Goal: Task Accomplishment & Management: Use online tool/utility

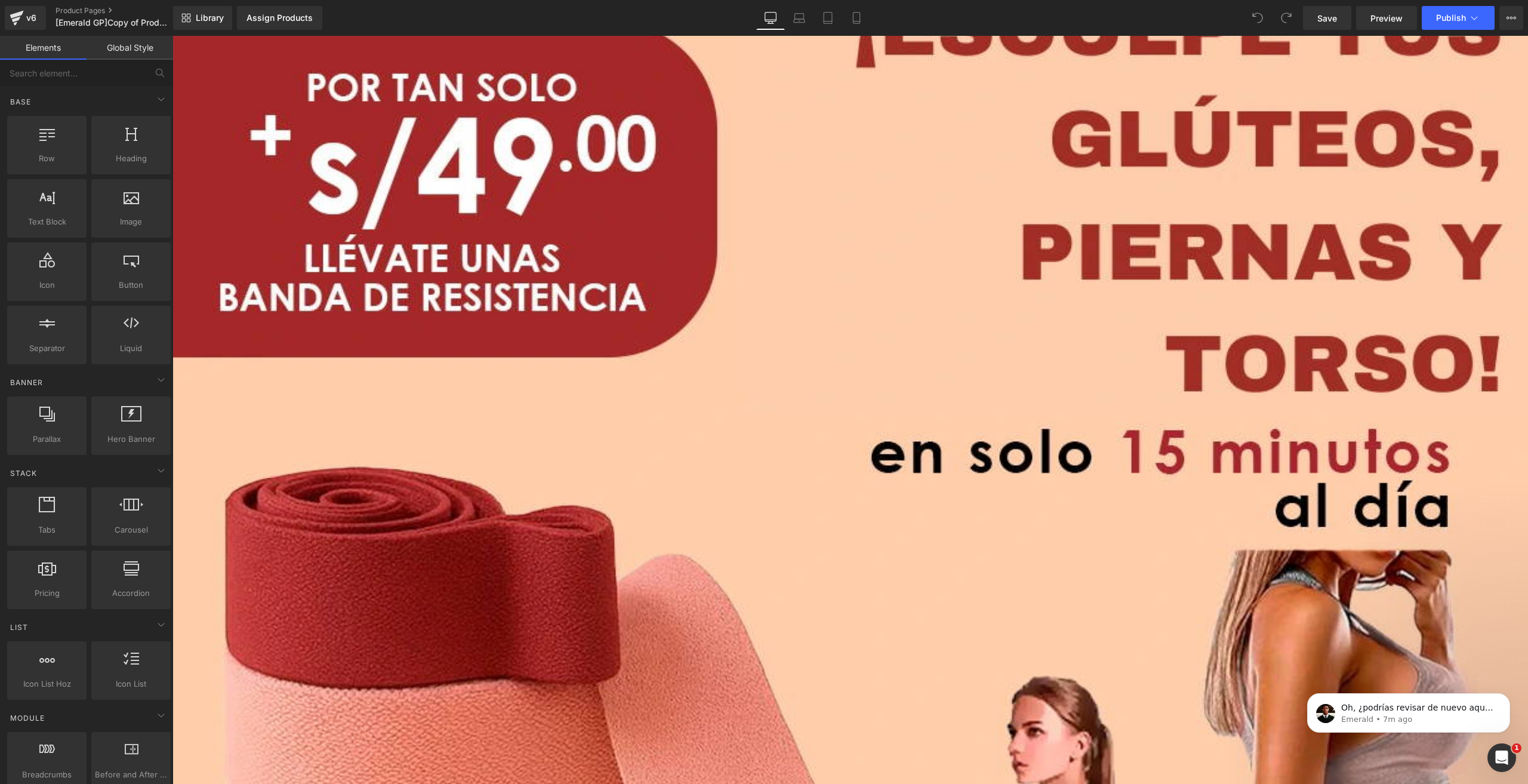
scroll to position [14932, 0]
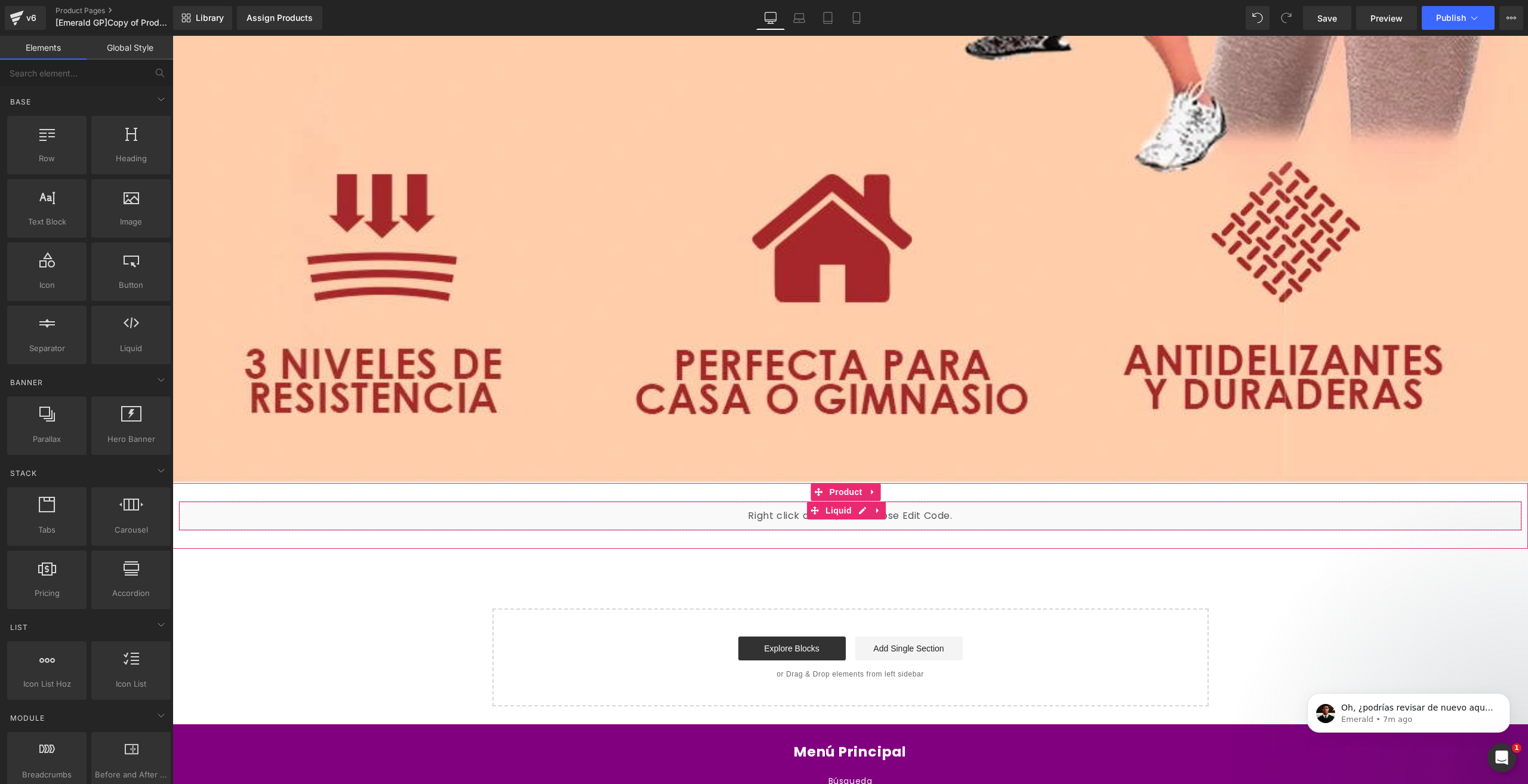
click at [815, 501] on span at bounding box center [814, 510] width 15 height 18
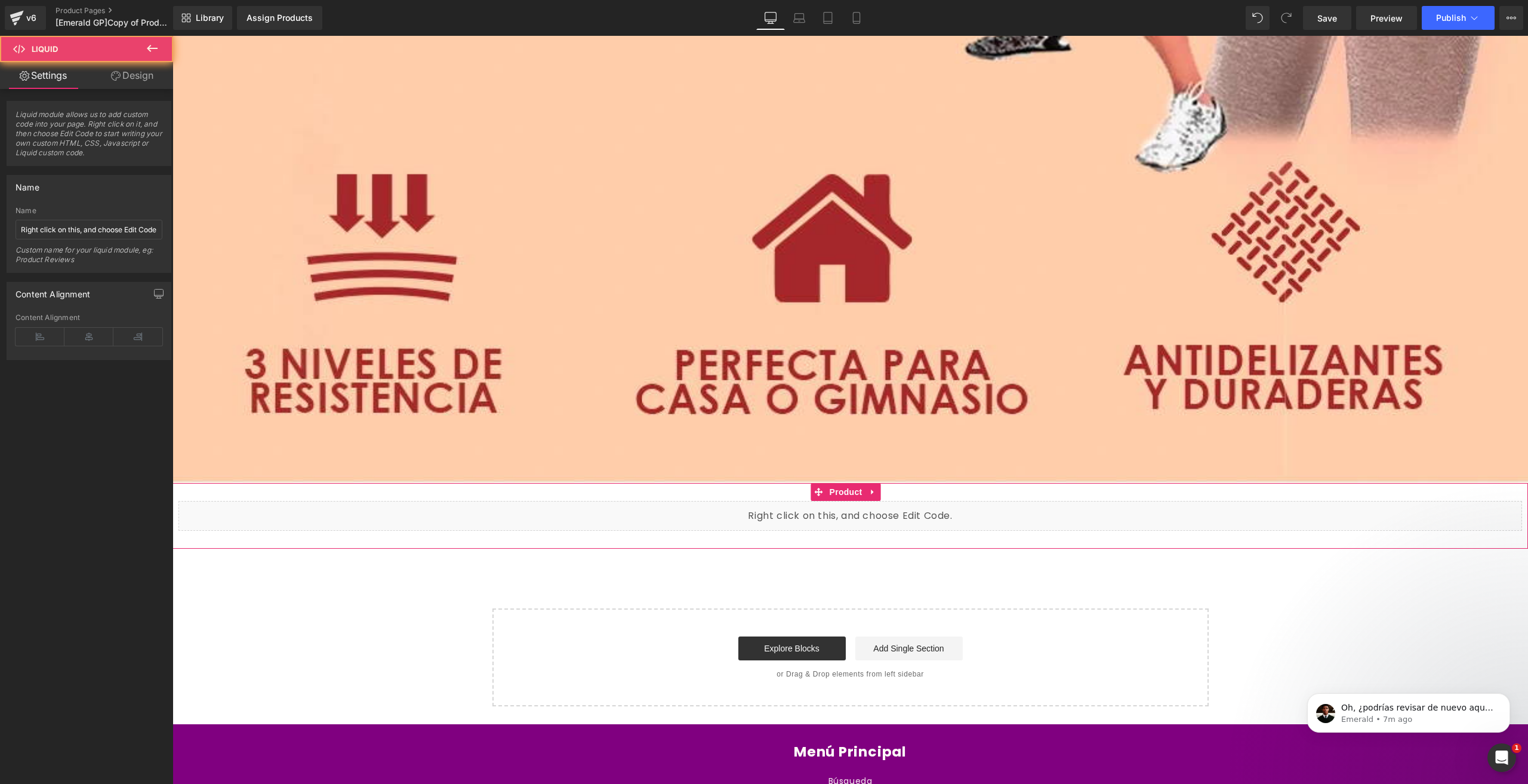
click at [865, 501] on div "Liquid" at bounding box center [850, 515] width 1344 height 30
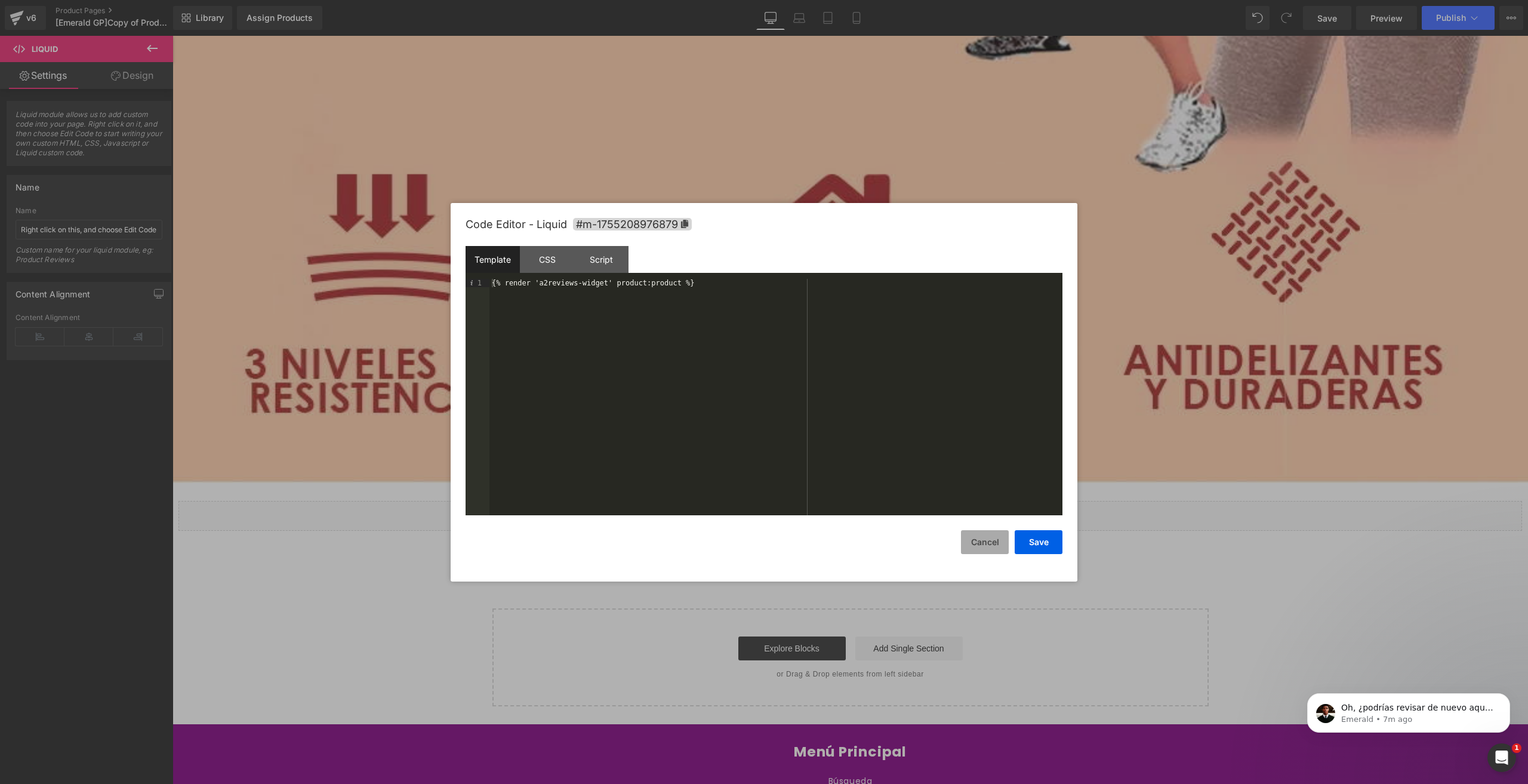
click at [979, 540] on button "Cancel" at bounding box center [985, 542] width 47 height 24
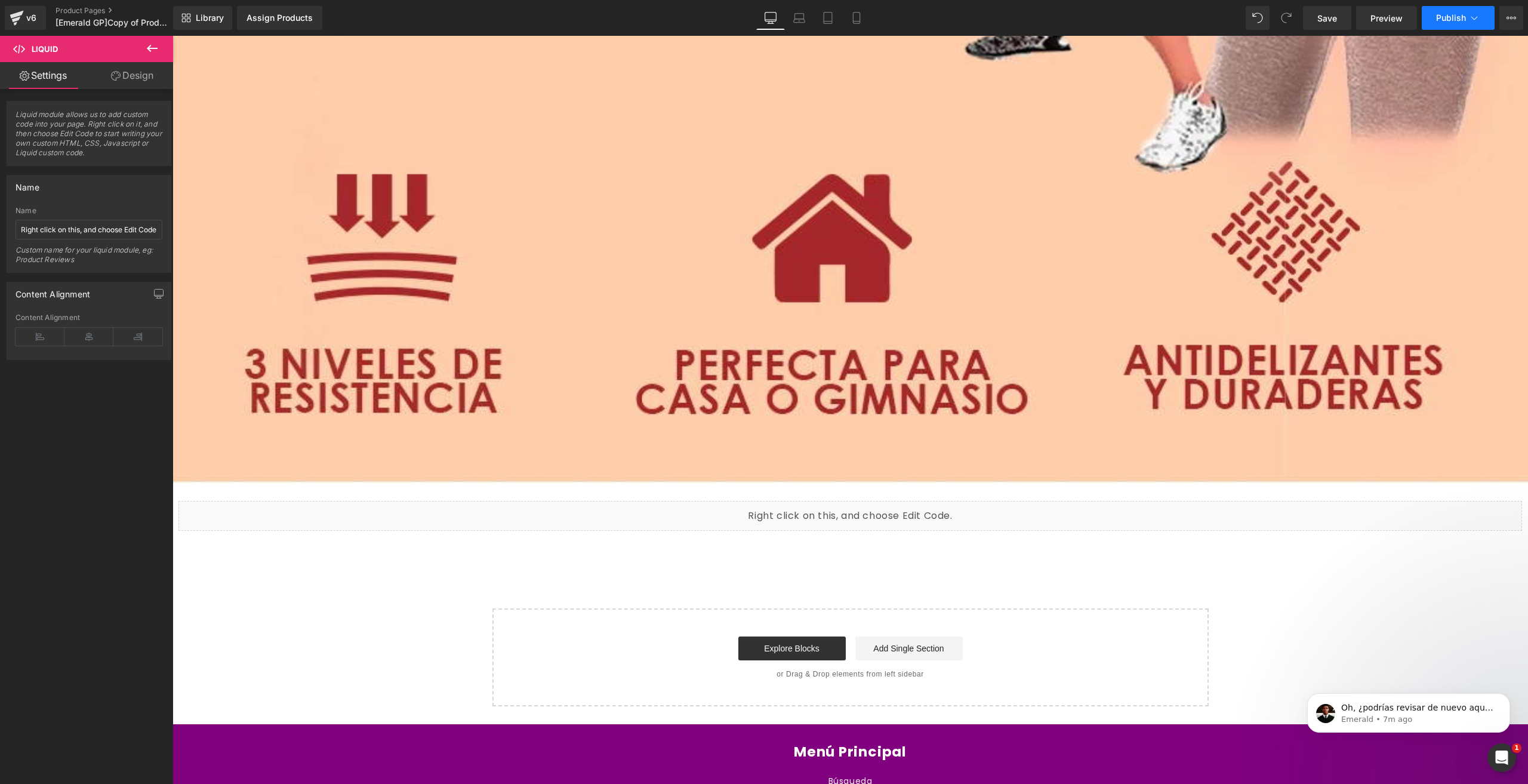
click at [1461, 15] on span "Publish" at bounding box center [1451, 18] width 30 height 10
click at [853, 483] on span "Product" at bounding box center [846, 492] width 39 height 18
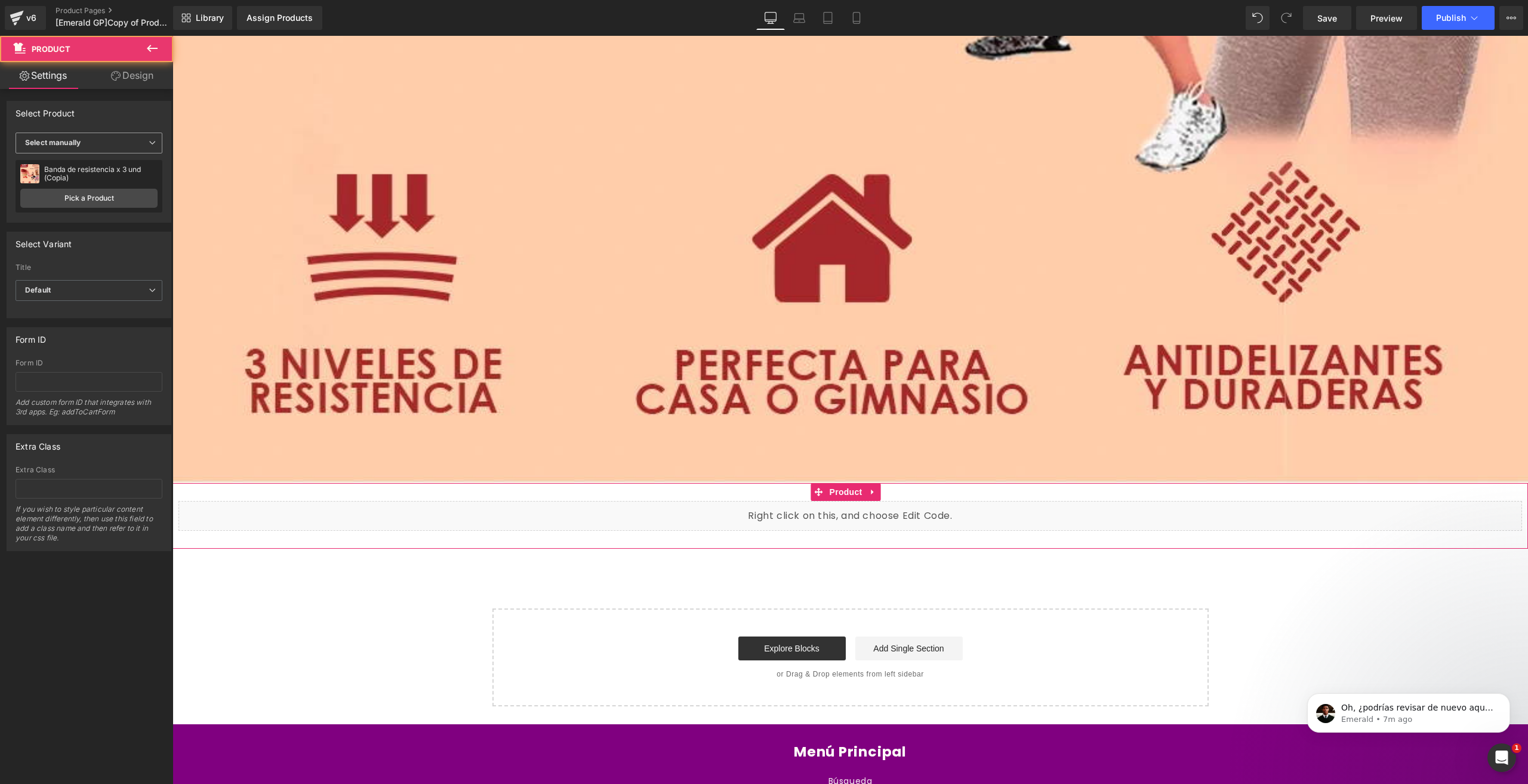
click at [72, 151] on span "Select manually" at bounding box center [89, 143] width 147 height 21
click at [71, 165] on li "Display by assigned product" at bounding box center [86, 162] width 142 height 18
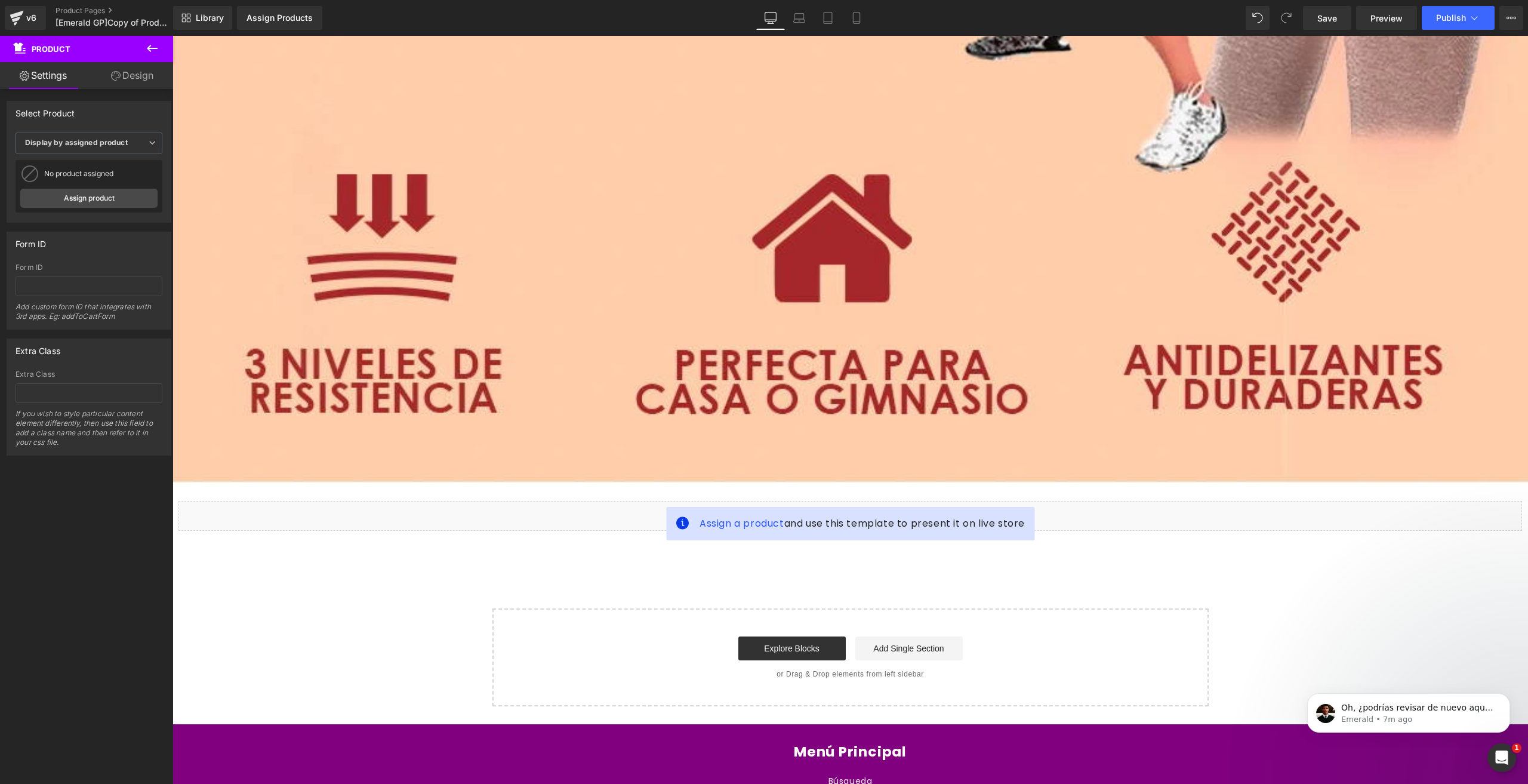
drag, startPoint x: 1516, startPoint y: 751, endPoint x: 1476, endPoint y: 352, distance: 401.0
click html "Oh, ¿podrías revisar de nuevo aquí [URL][DOMAIN_NAME]? Básicamente, solo tienes…"
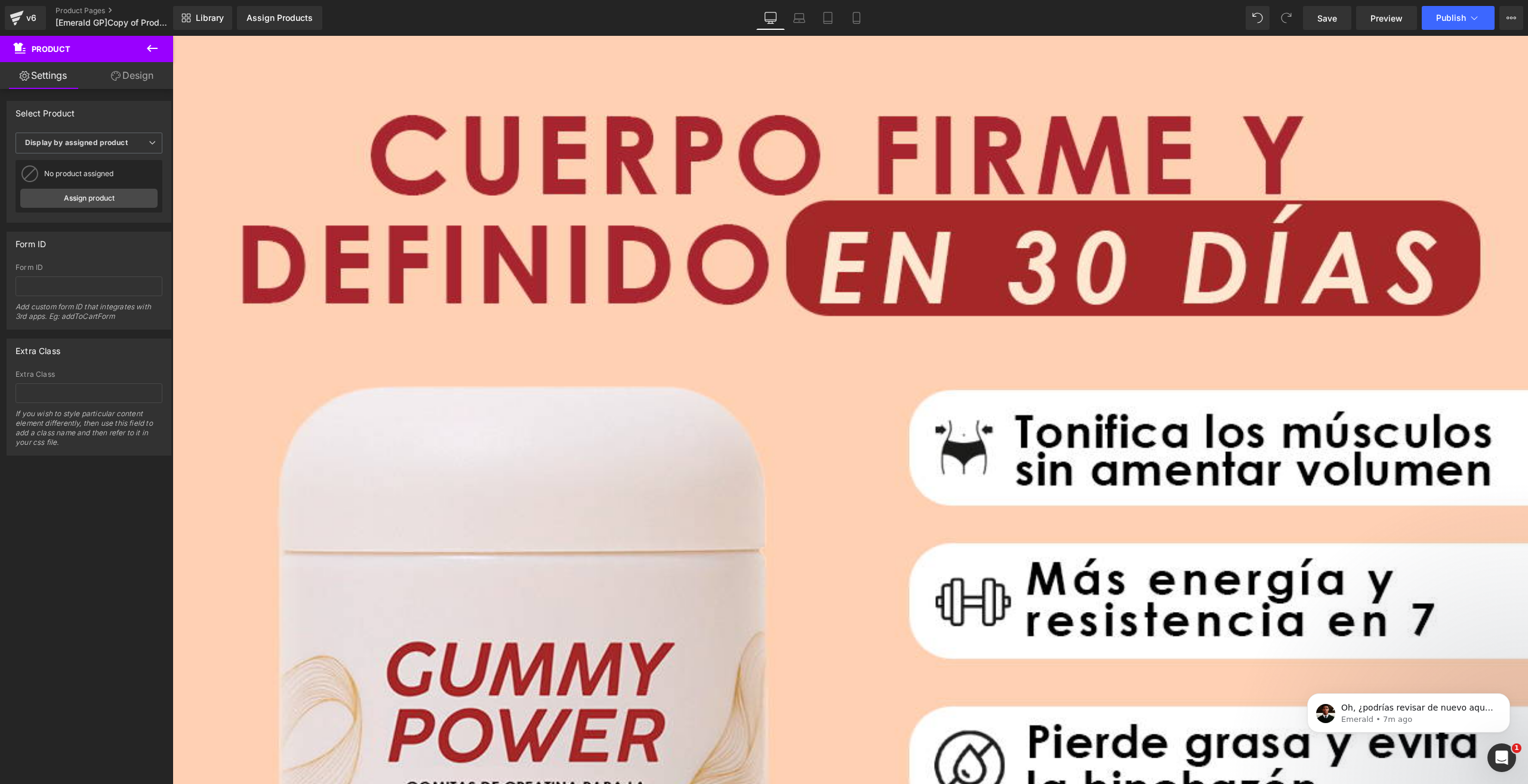
scroll to position [0, 0]
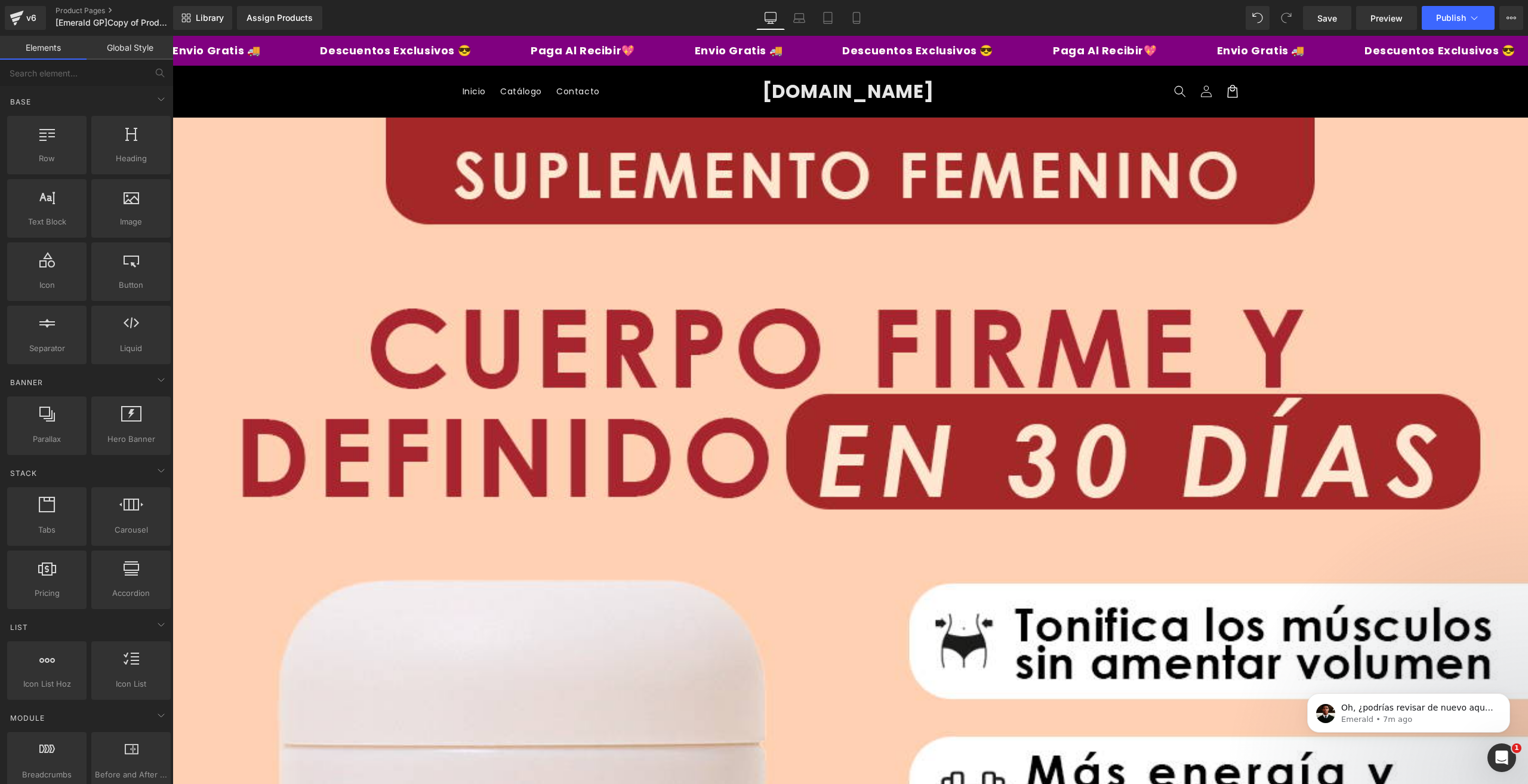
click at [774, 87] on span "[DOMAIN_NAME]" at bounding box center [849, 91] width 172 height 27
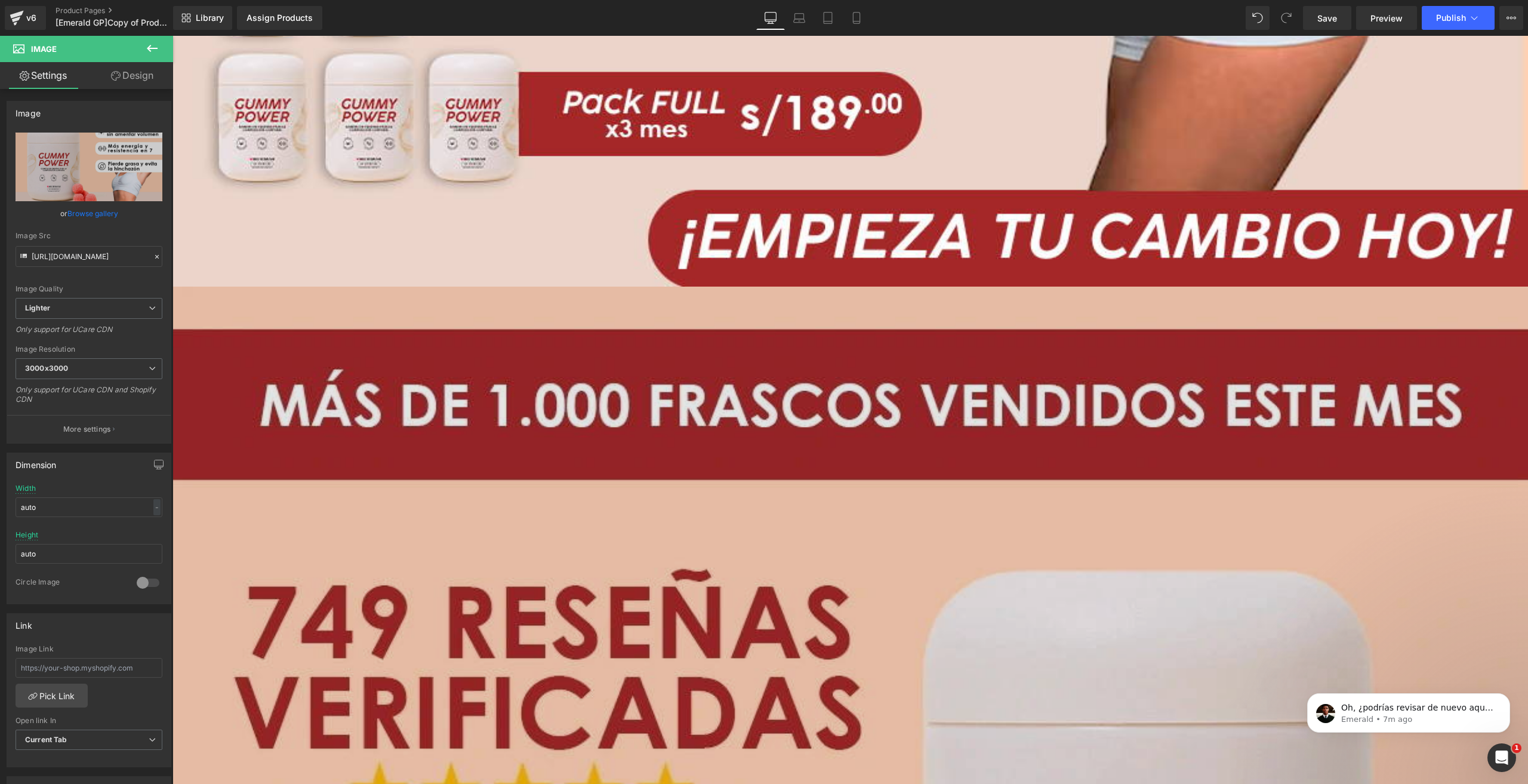
scroll to position [1552, 0]
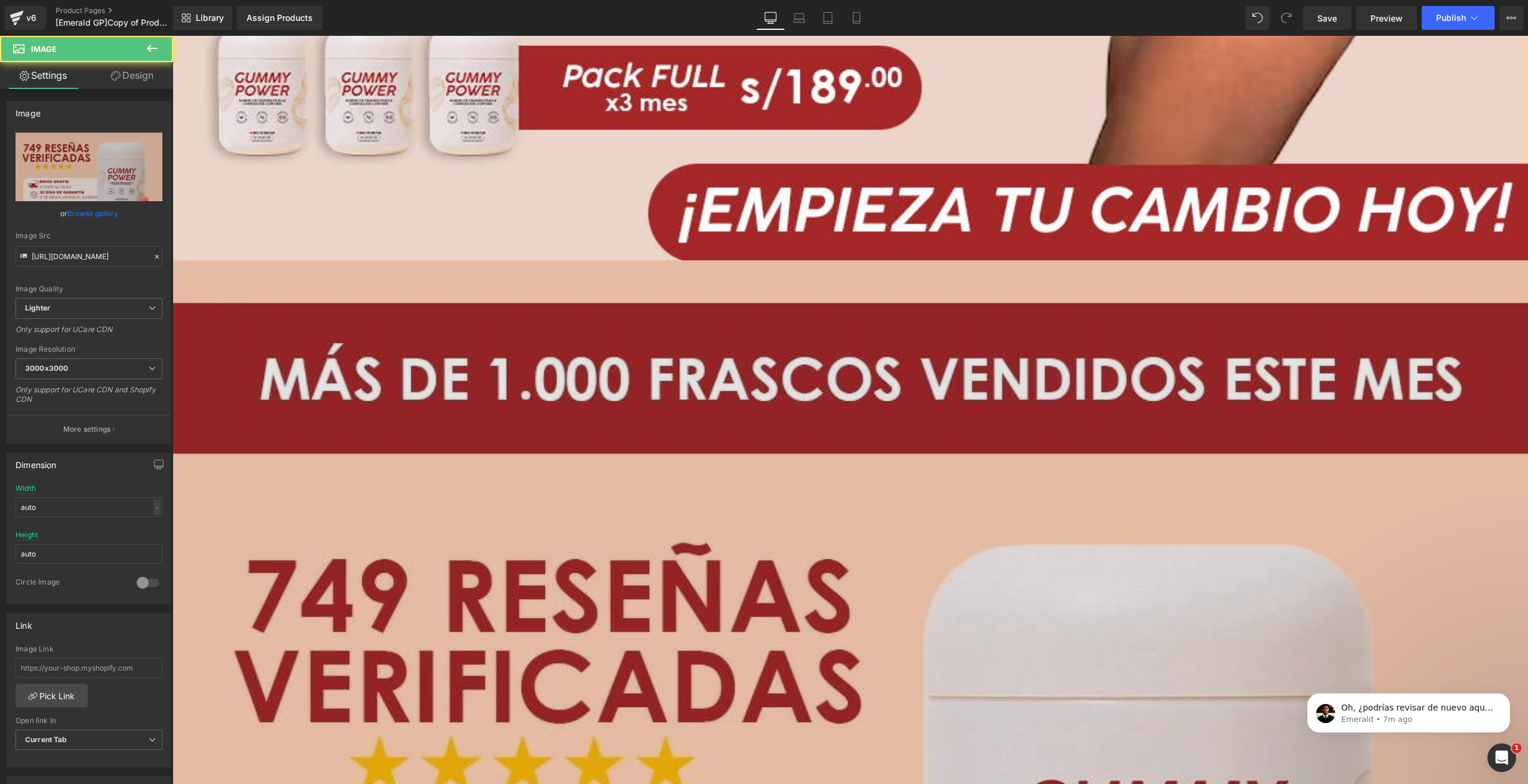
click at [703, 266] on img at bounding box center [850, 769] width 1356 height 1017
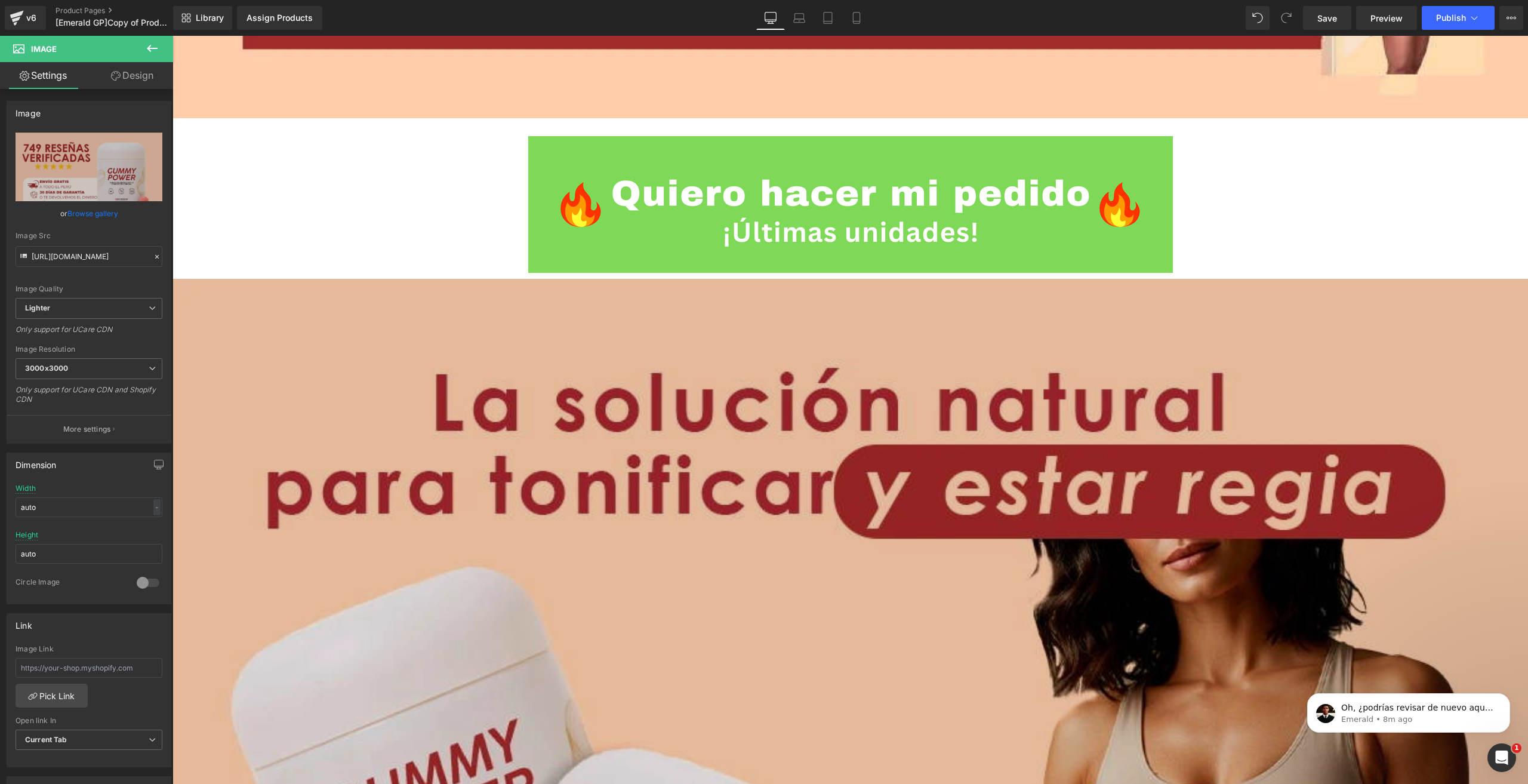
scroll to position [4118, 0]
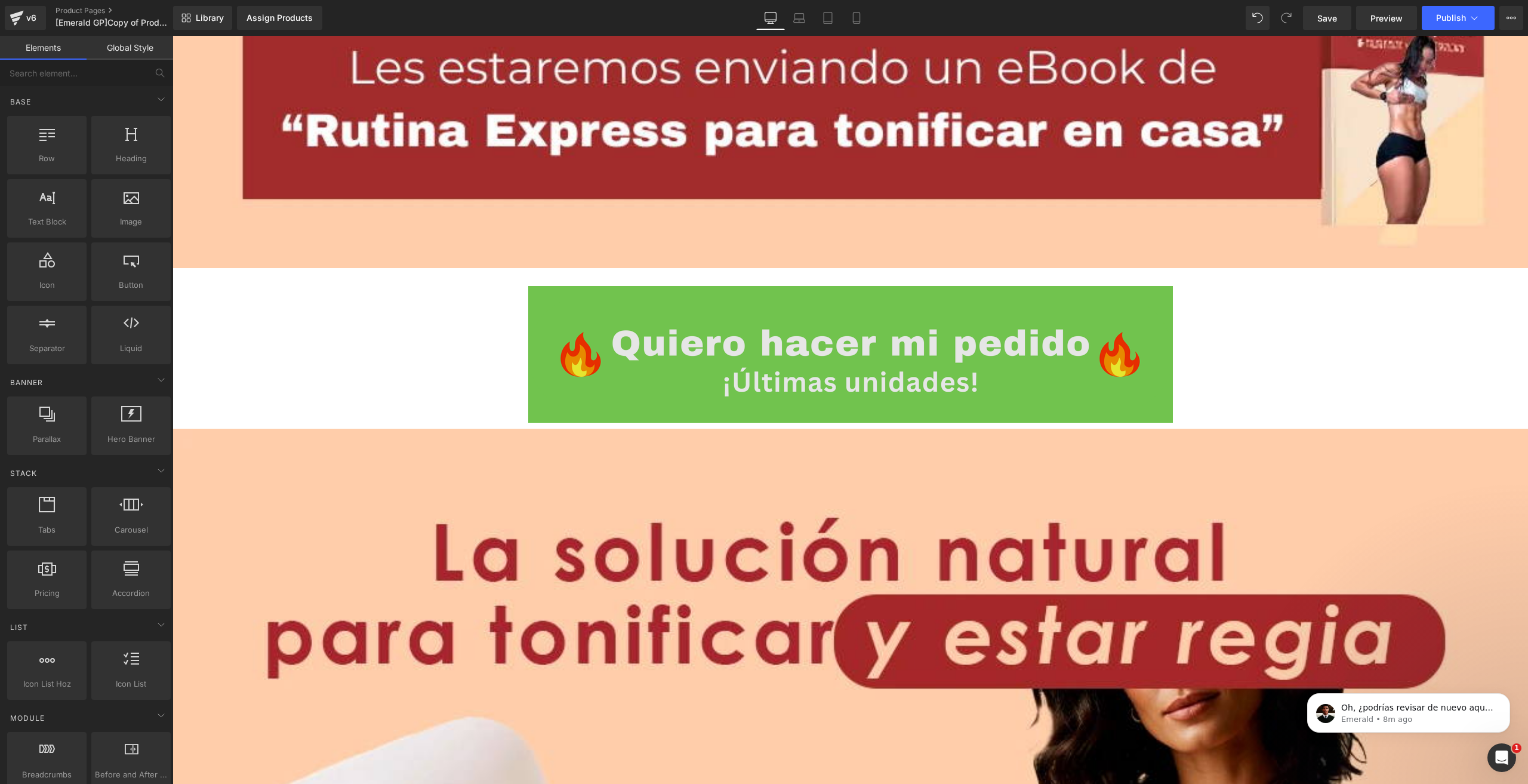
click at [567, 336] on img at bounding box center [850, 354] width 645 height 137
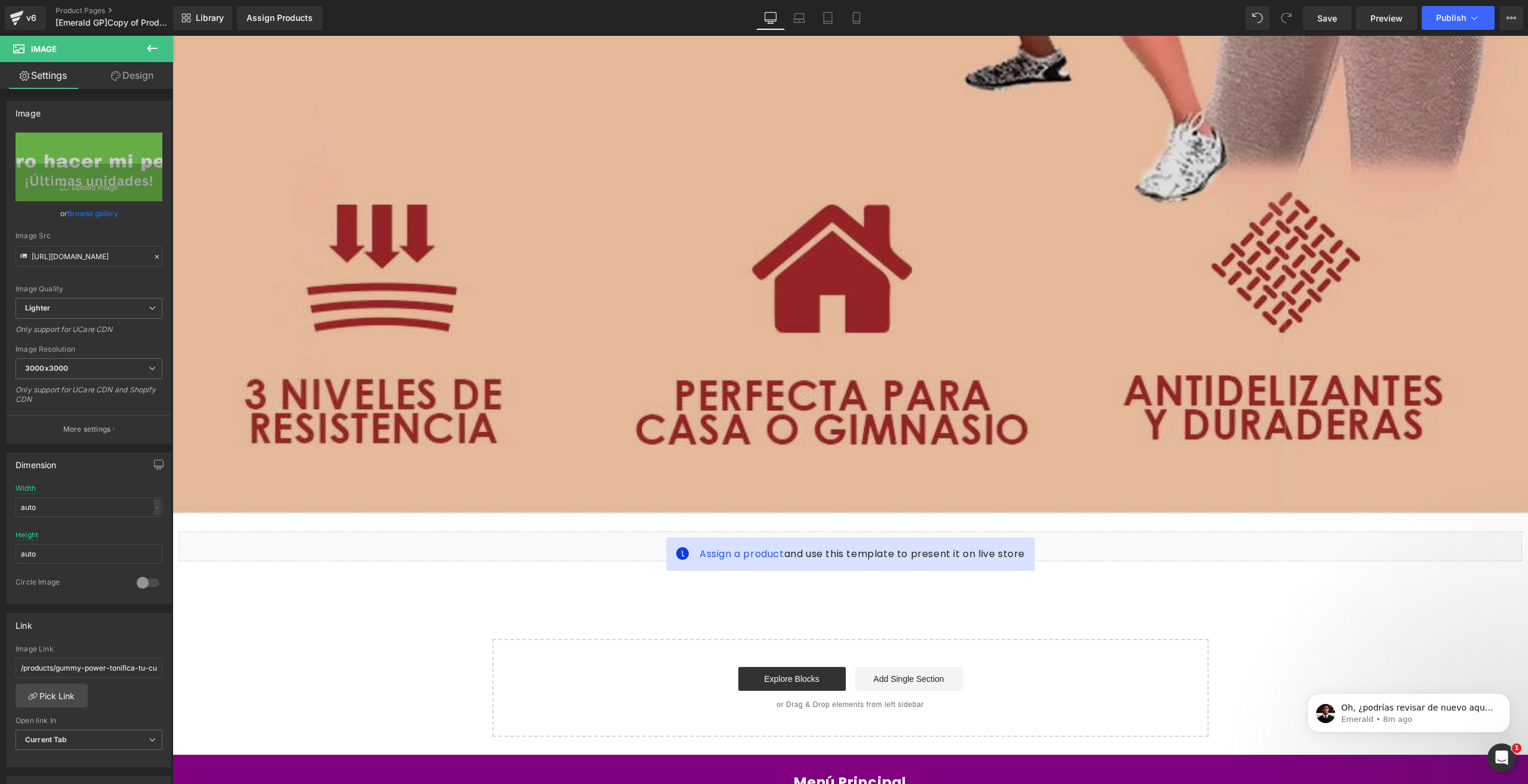
scroll to position [14932, 0]
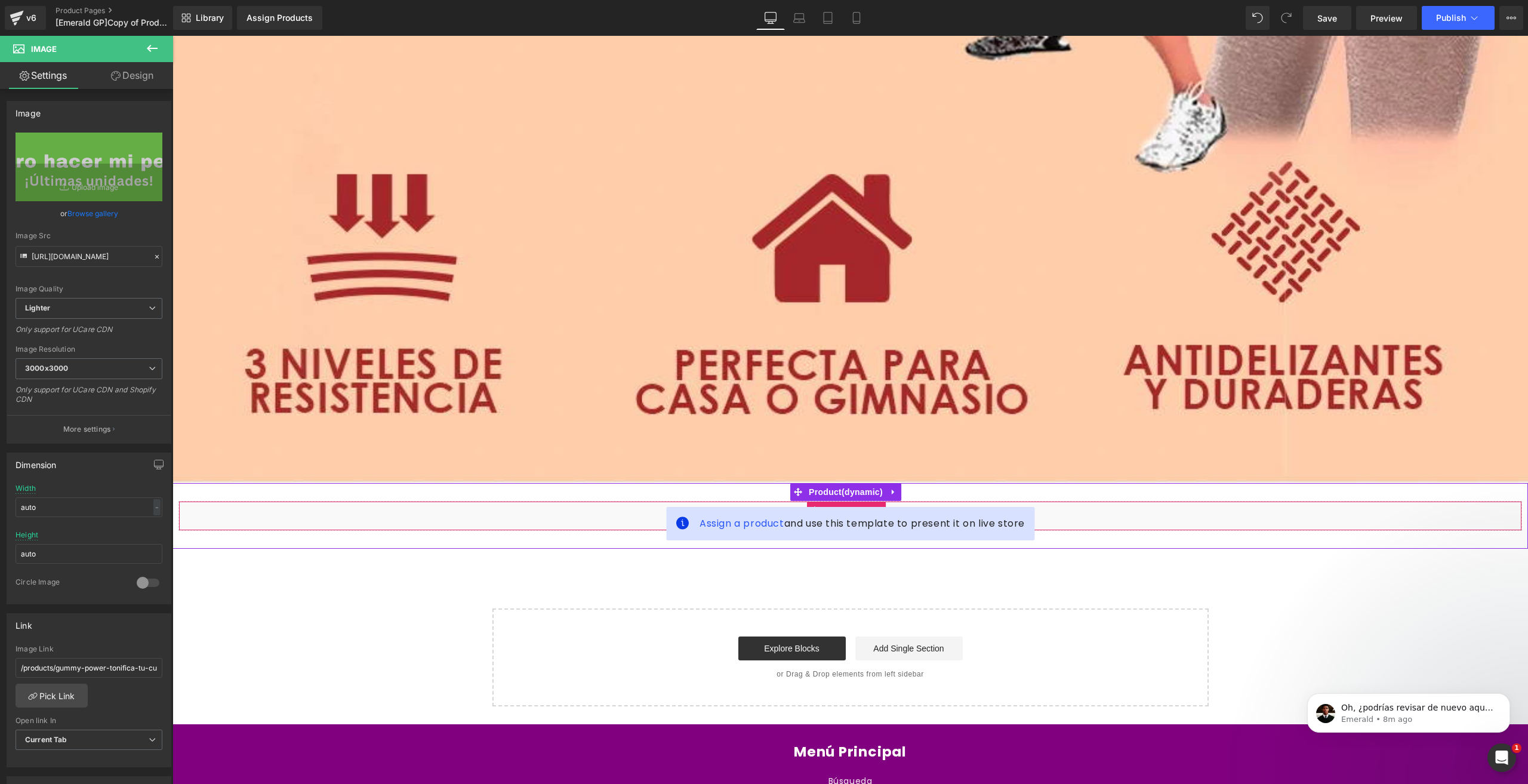
click at [613, 501] on div "Liquid" at bounding box center [850, 515] width 1344 height 30
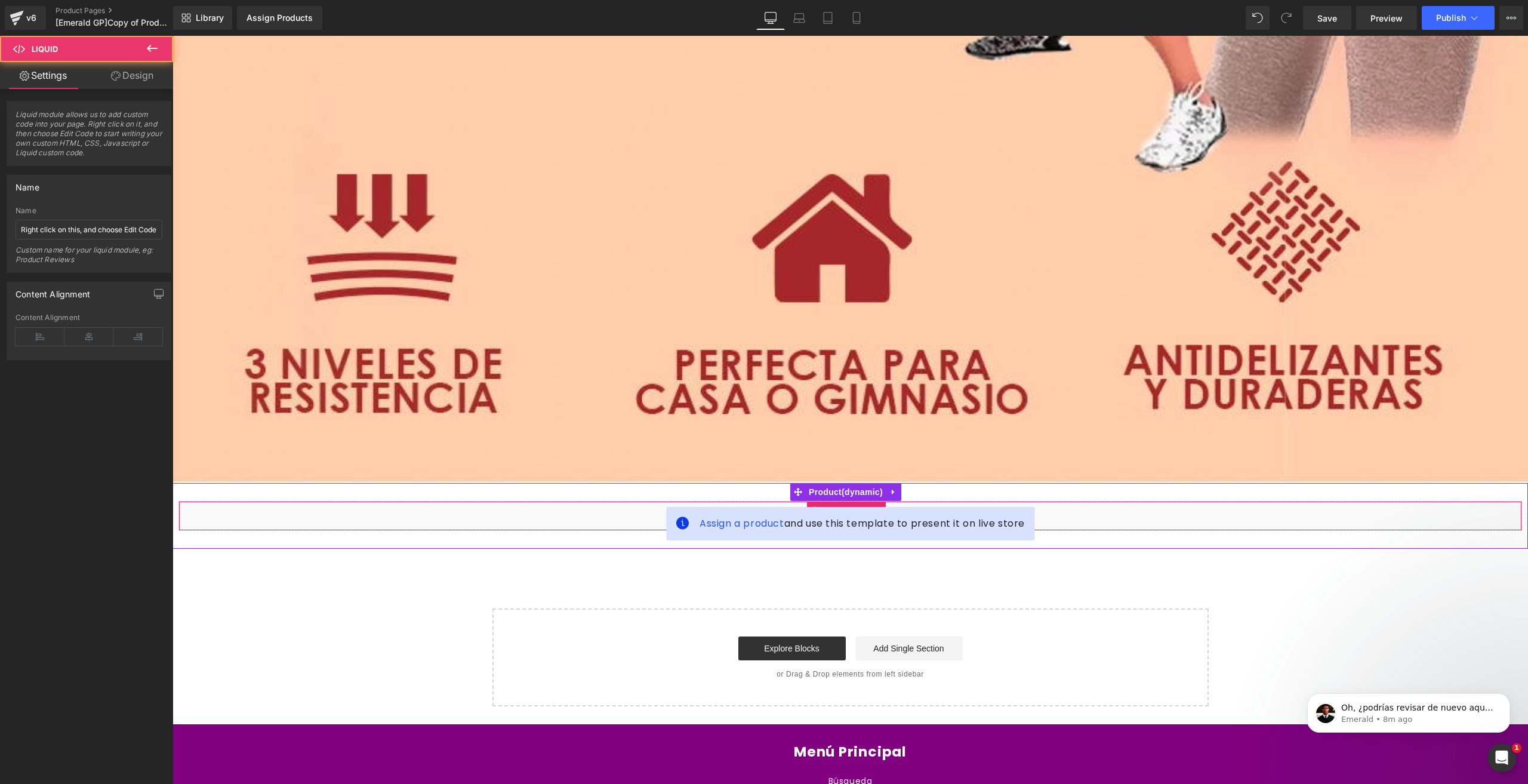
click at [613, 501] on div "Liquid" at bounding box center [850, 515] width 1344 height 30
click at [566, 501] on div "Liquid" at bounding box center [850, 515] width 1344 height 30
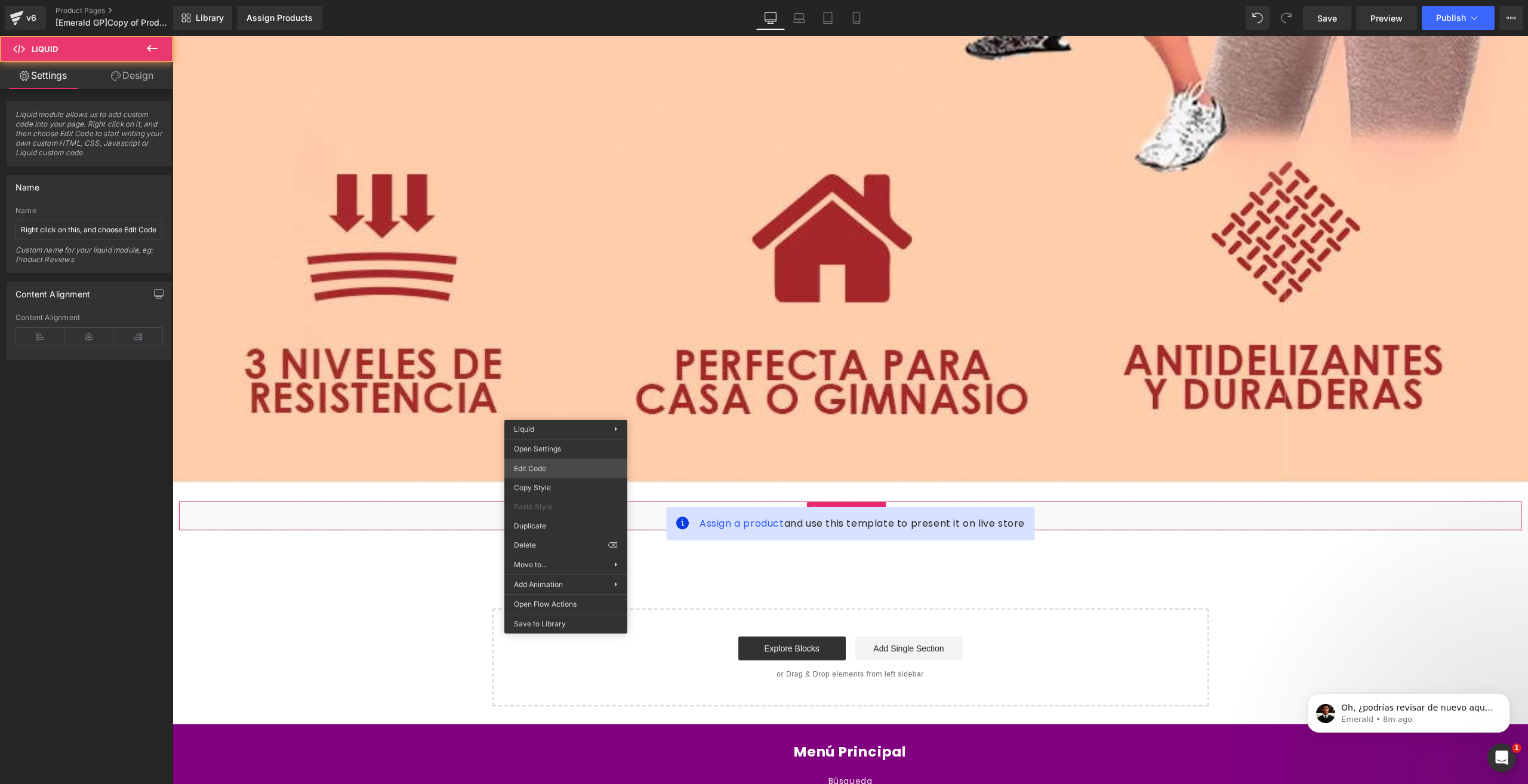
click at [576, 0] on div "Product You are previewing how the will restyle your page. You can not edit Ele…" at bounding box center [764, 0] width 1528 height 0
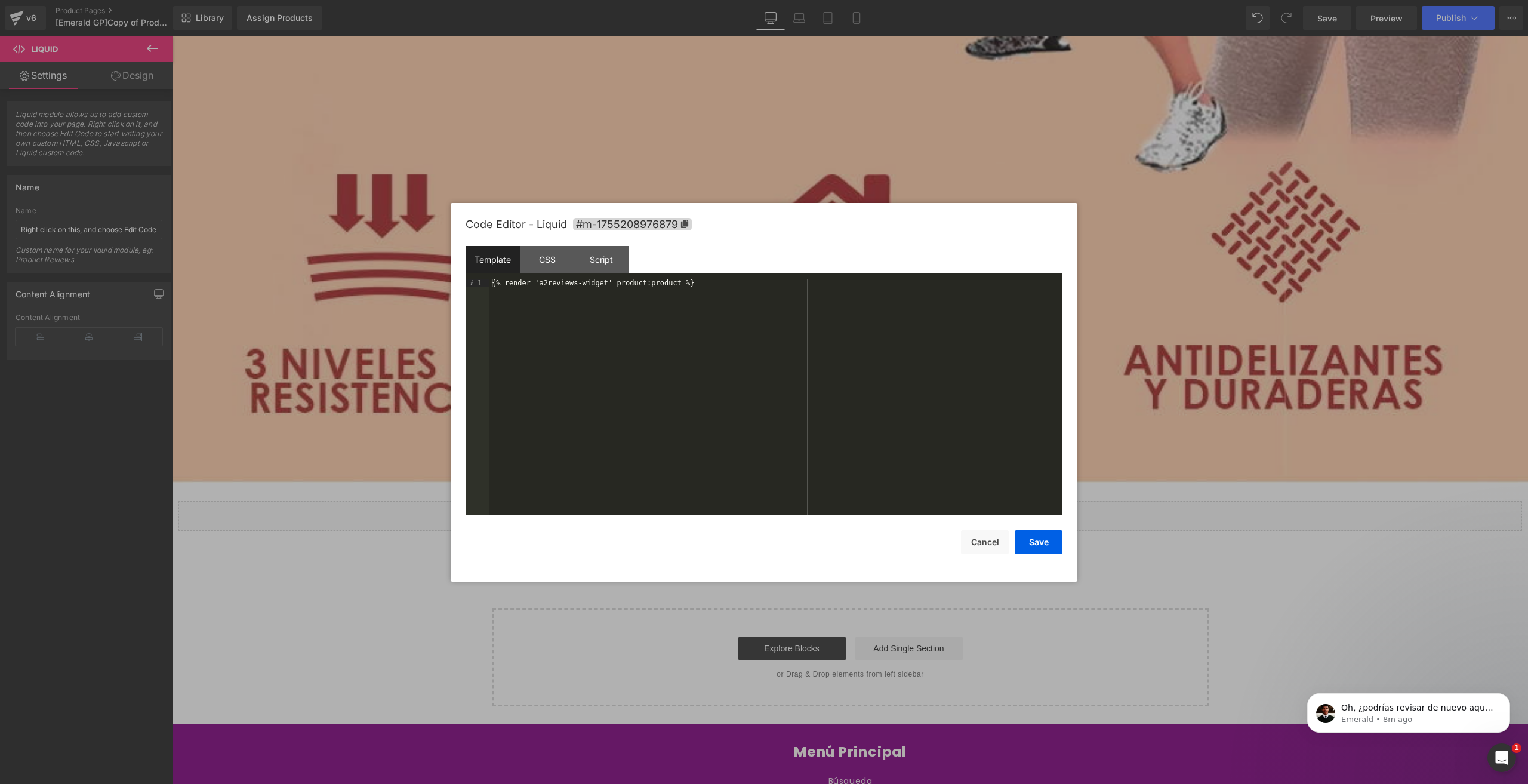
click at [1437, 14] on div at bounding box center [764, 392] width 1528 height 784
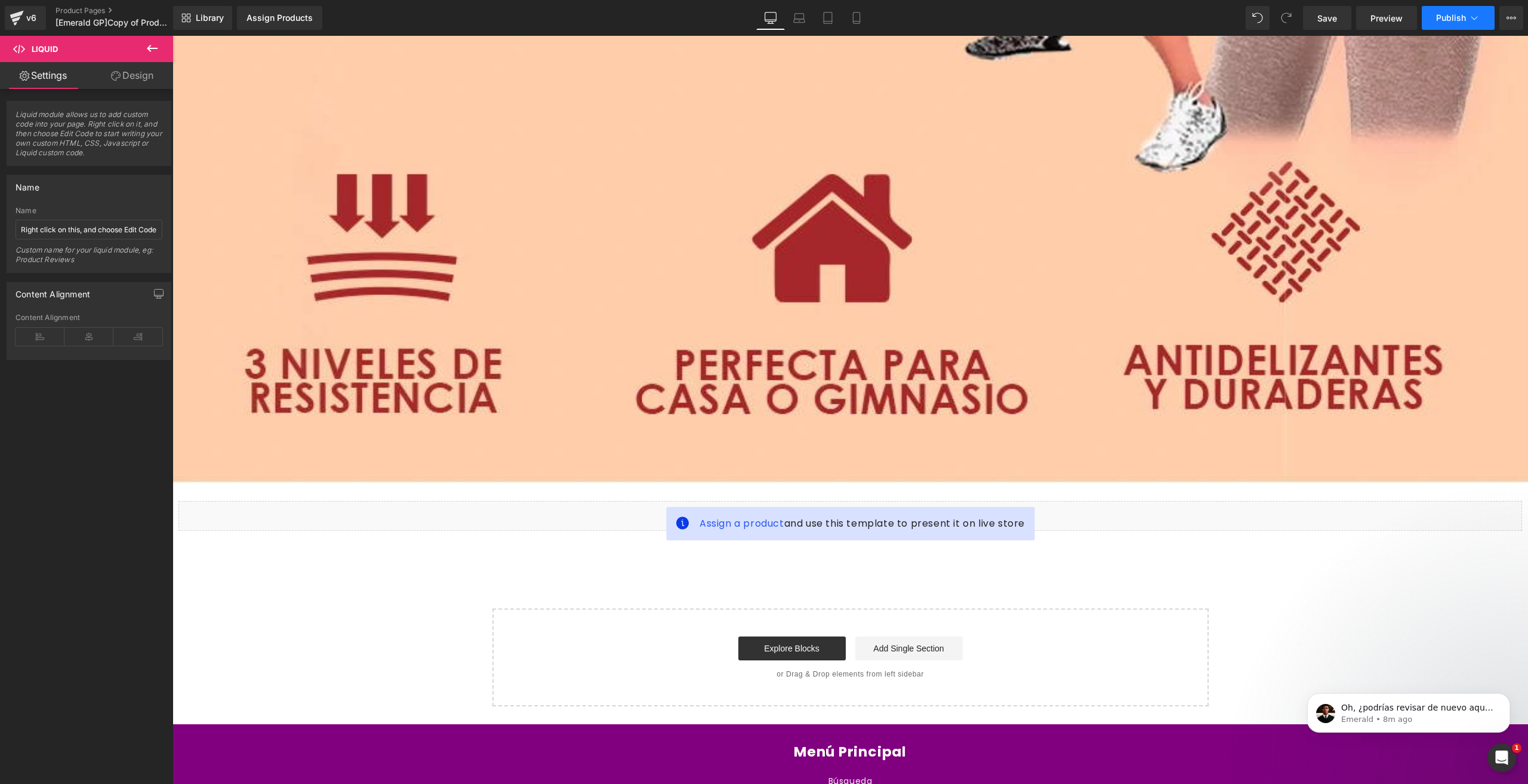
click at [1441, 14] on span "Publish" at bounding box center [1451, 18] width 30 height 10
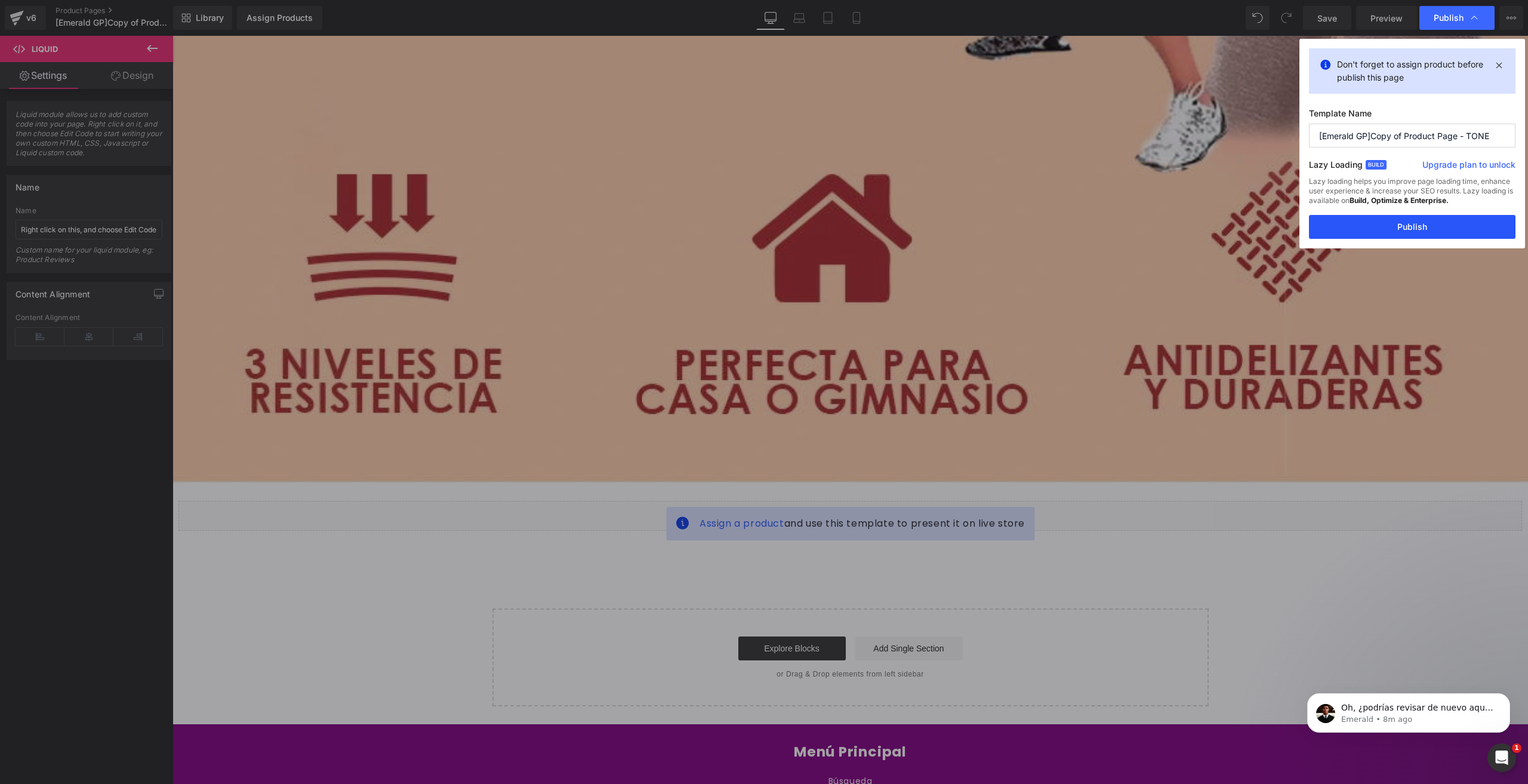
drag, startPoint x: 1376, startPoint y: 229, endPoint x: 867, endPoint y: 165, distance: 513.0
click at [1376, 229] on button "Publish" at bounding box center [1412, 227] width 207 height 24
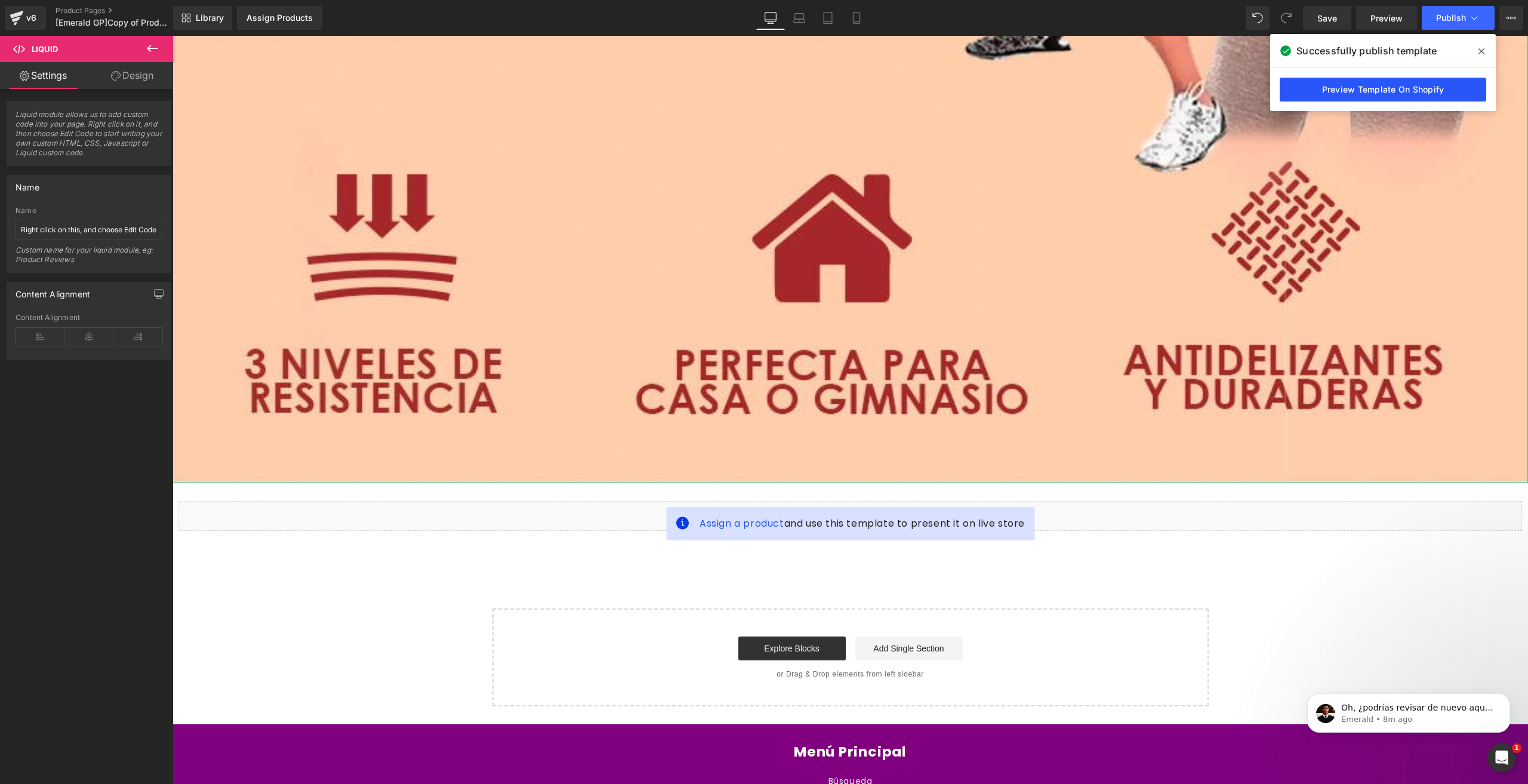
click at [1394, 96] on link "Preview Template On Shopify" at bounding box center [1383, 89] width 207 height 24
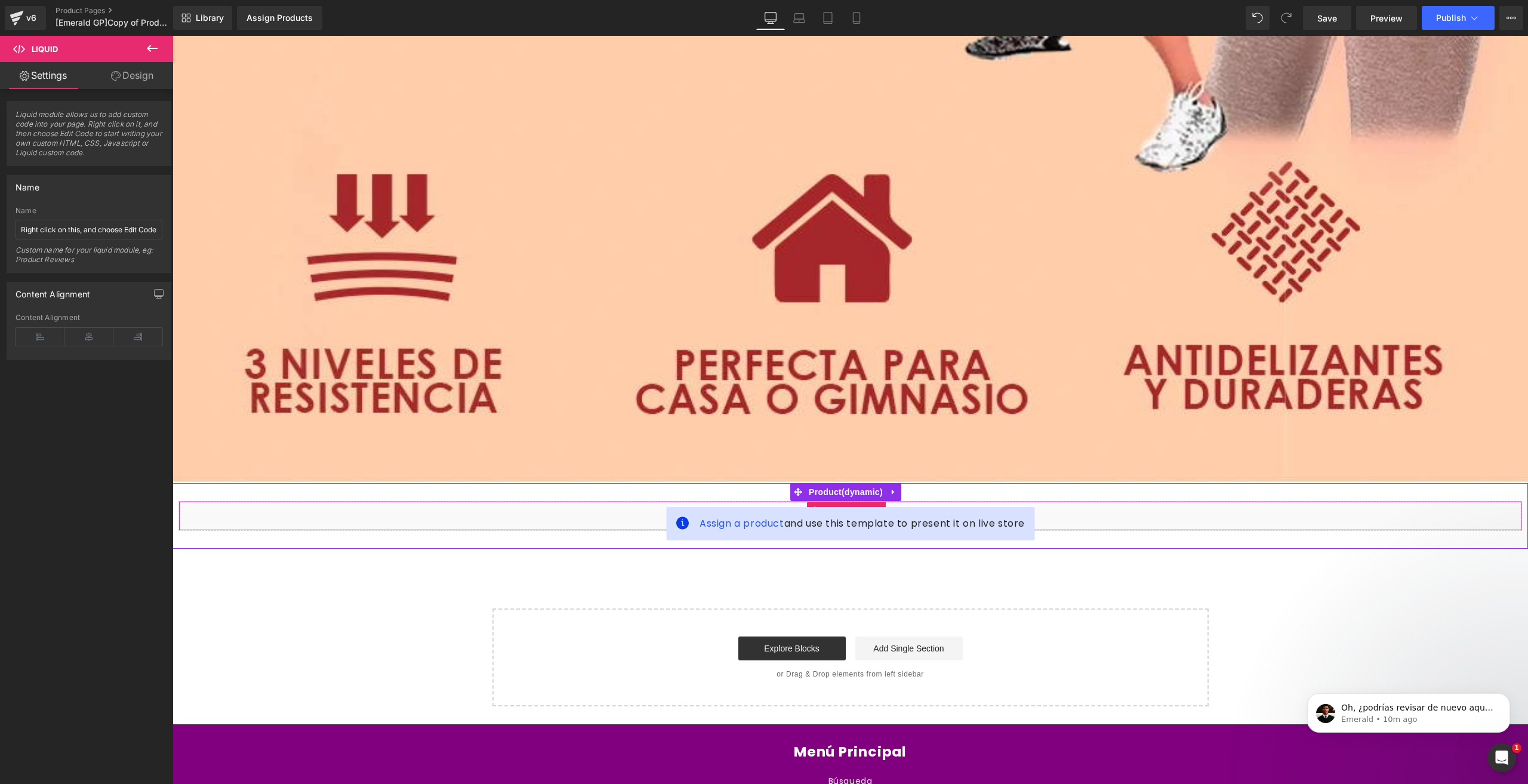
click at [568, 501] on div "Liquid" at bounding box center [850, 515] width 1344 height 30
click at [568, 501] on div "Liquid" at bounding box center [850, 515] width 1344 height 30
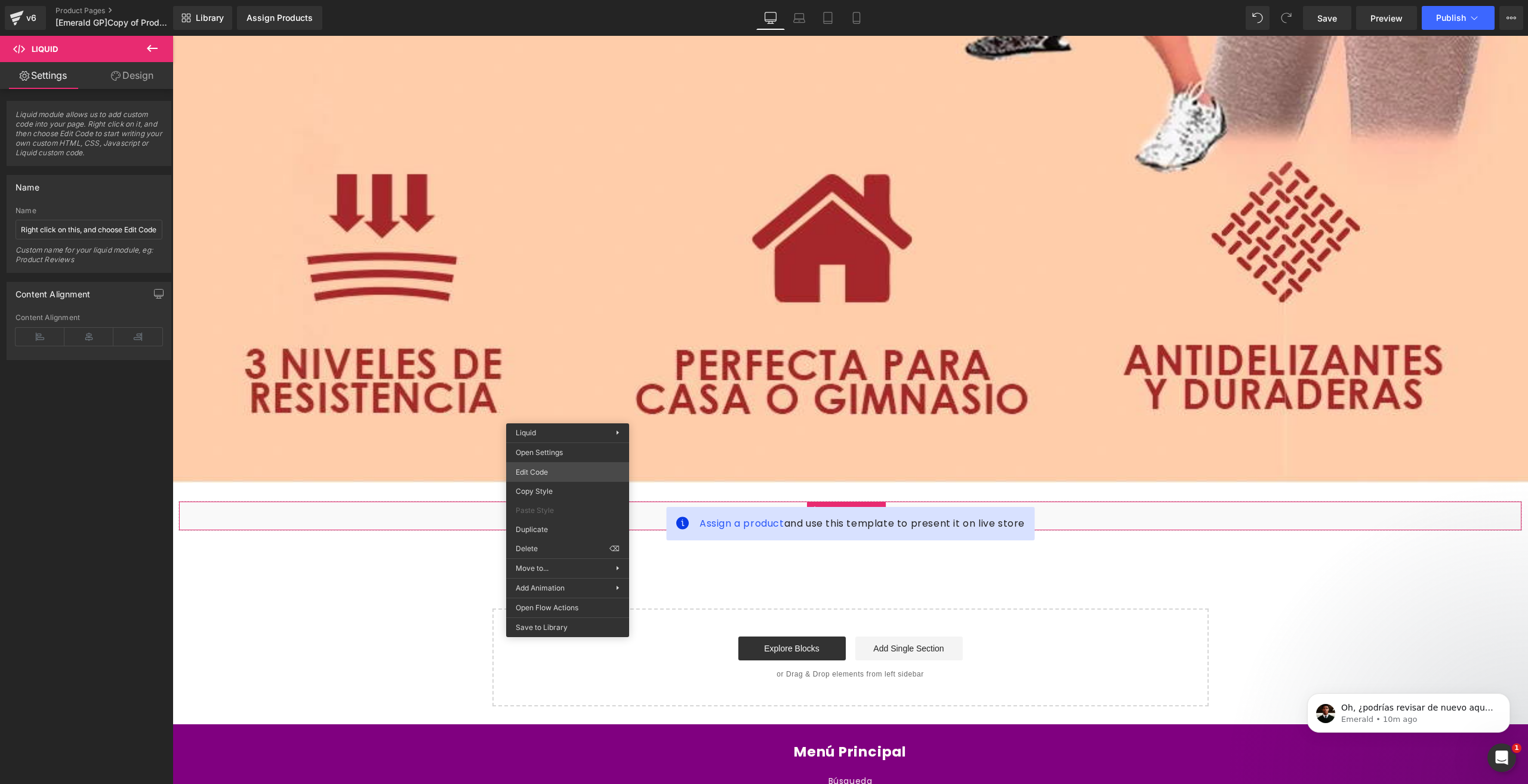
click at [583, 0] on div "Product You are previewing how the will restyle your page. You can not edit Ele…" at bounding box center [764, 0] width 1528 height 0
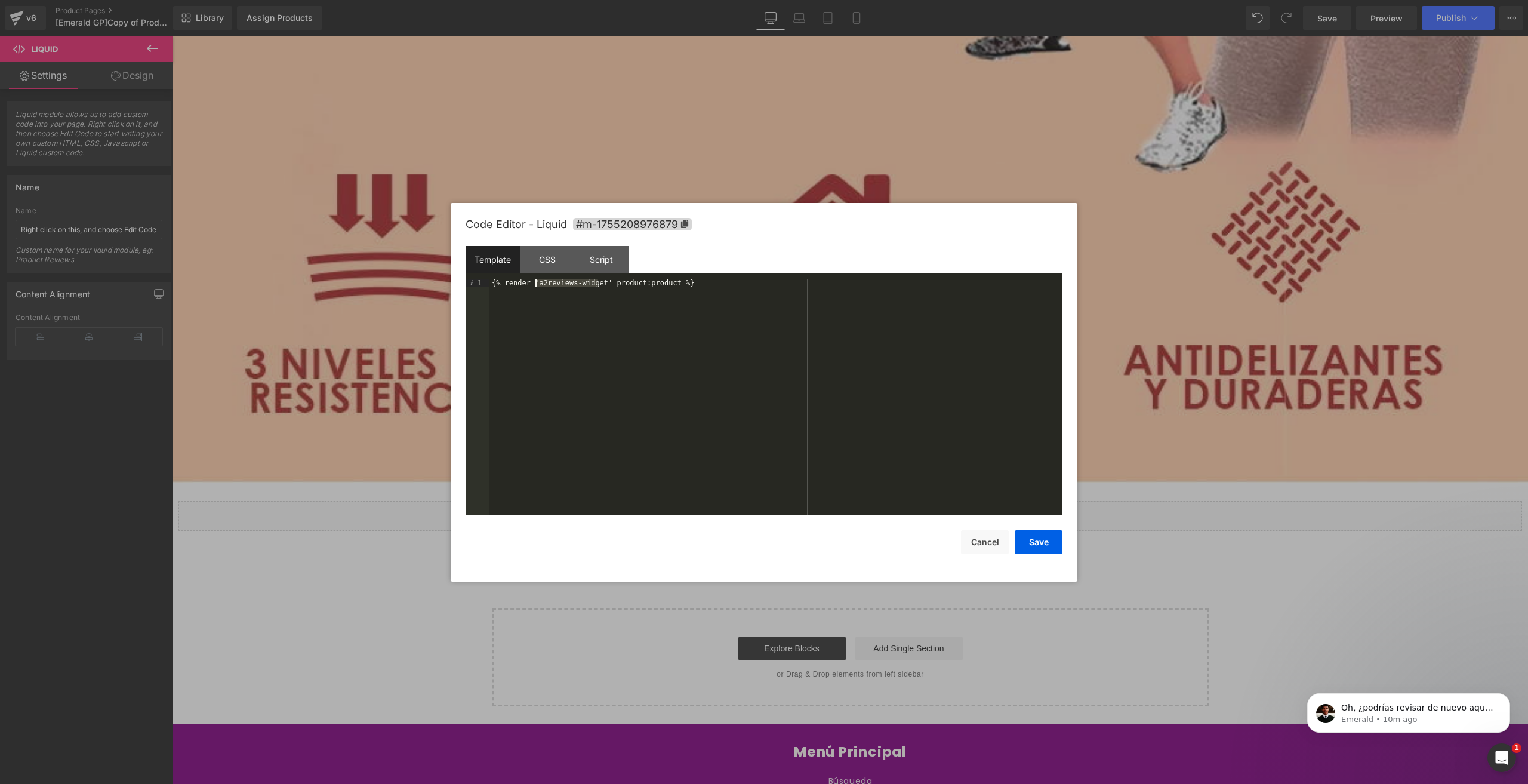
drag, startPoint x: 597, startPoint y: 282, endPoint x: 537, endPoint y: 283, distance: 60.0
click at [537, 283] on div "{% render 'a2reviews-widget' product:product %}" at bounding box center [776, 405] width 573 height 254
drag, startPoint x: 663, startPoint y: 282, endPoint x: 605, endPoint y: 278, distance: 58.1
click at [605, 278] on div "Template CSS Script Data 1 {% render 'a2reviews-total' product:product %} XXXXX…" at bounding box center [763, 380] width 597 height 269
click at [601, 285] on div "{% render 'a2reviews-total' product:product %}" at bounding box center [776, 397] width 573 height 237
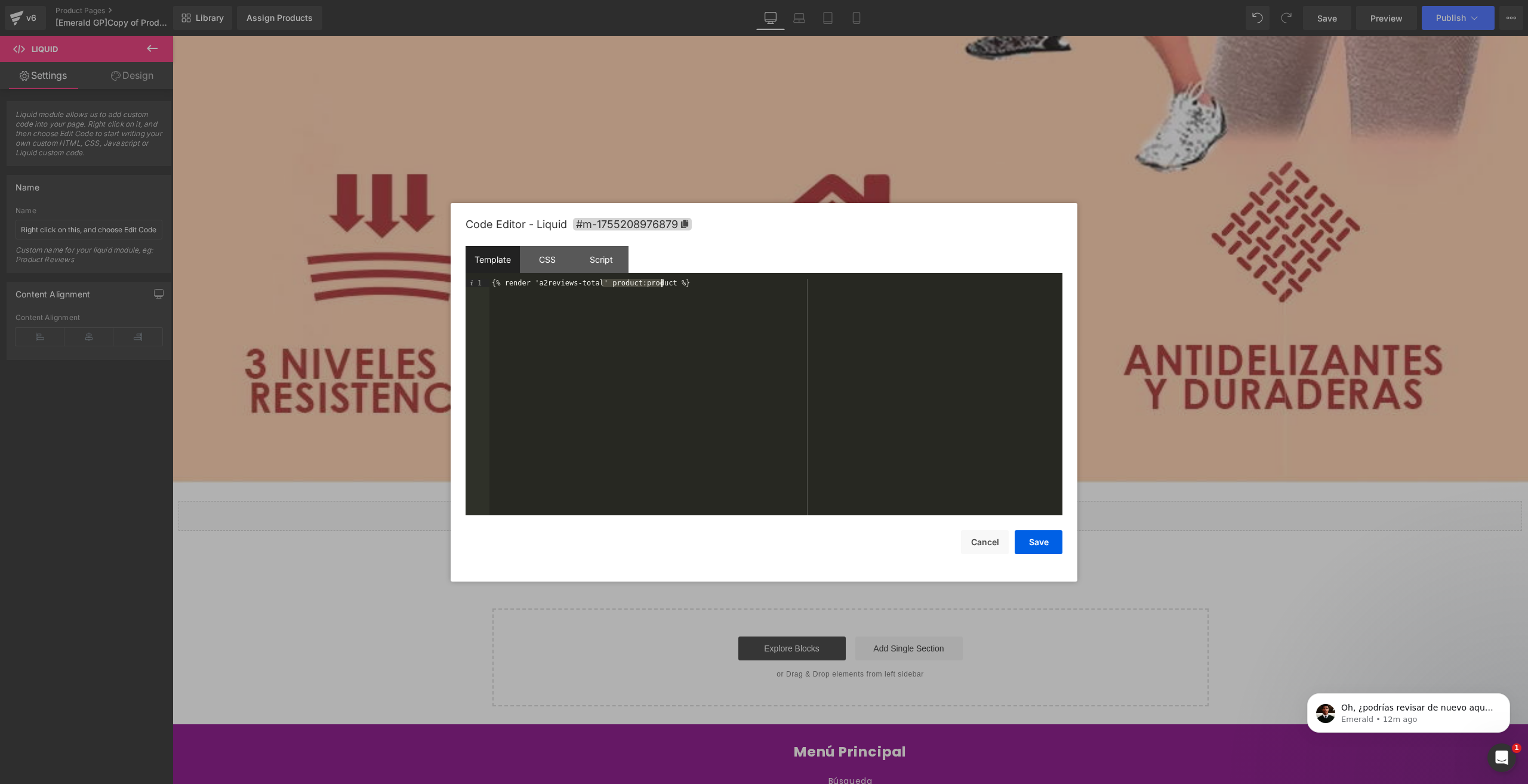
drag, startPoint x: 601, startPoint y: 285, endPoint x: 659, endPoint y: 282, distance: 58.1
click at [659, 282] on div "{% render 'a2reviews-total' product:product %}" at bounding box center [776, 405] width 573 height 254
click at [1039, 542] on button "Save" at bounding box center [1039, 542] width 47 height 24
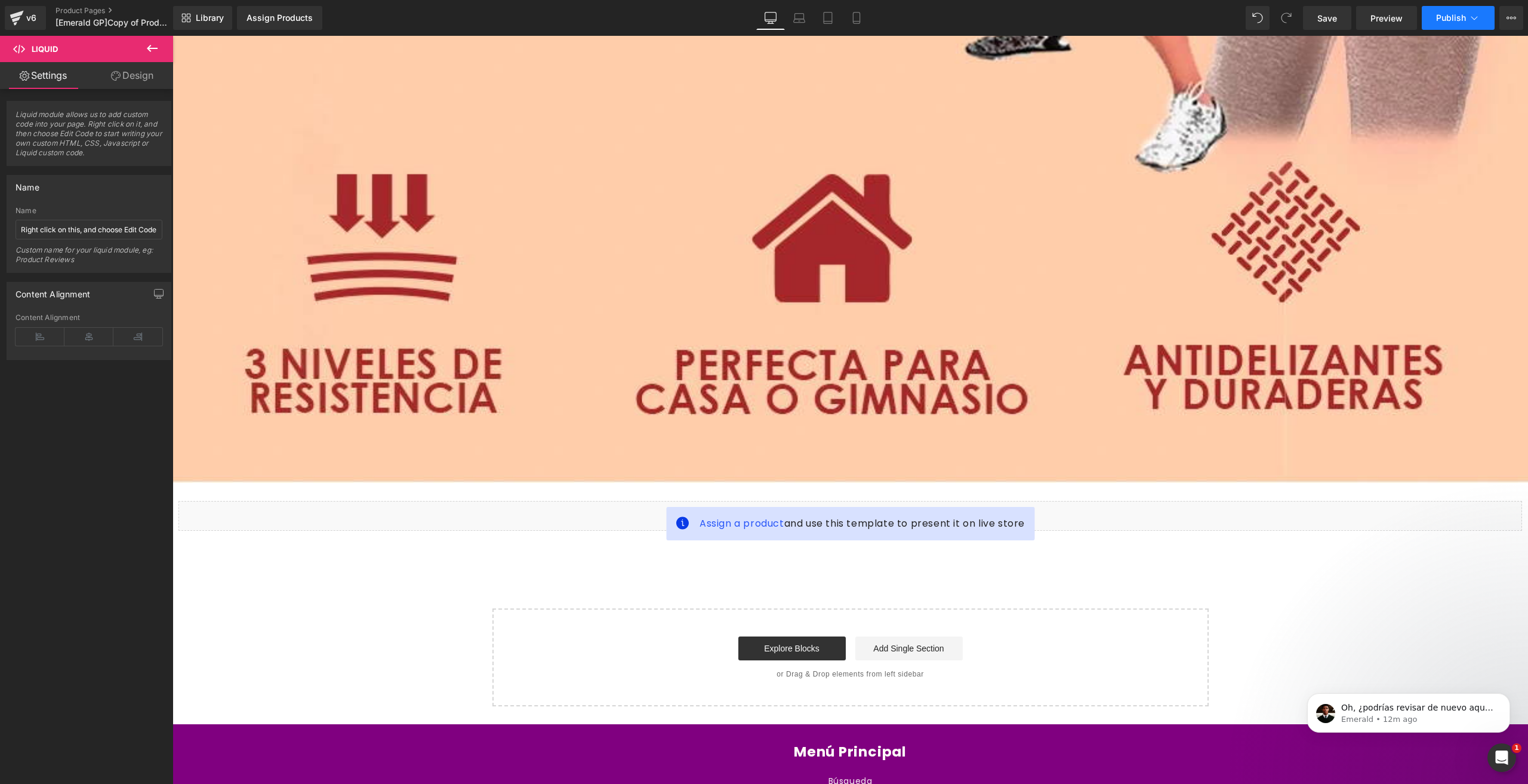
click at [1455, 10] on button "Publish" at bounding box center [1458, 18] width 72 height 24
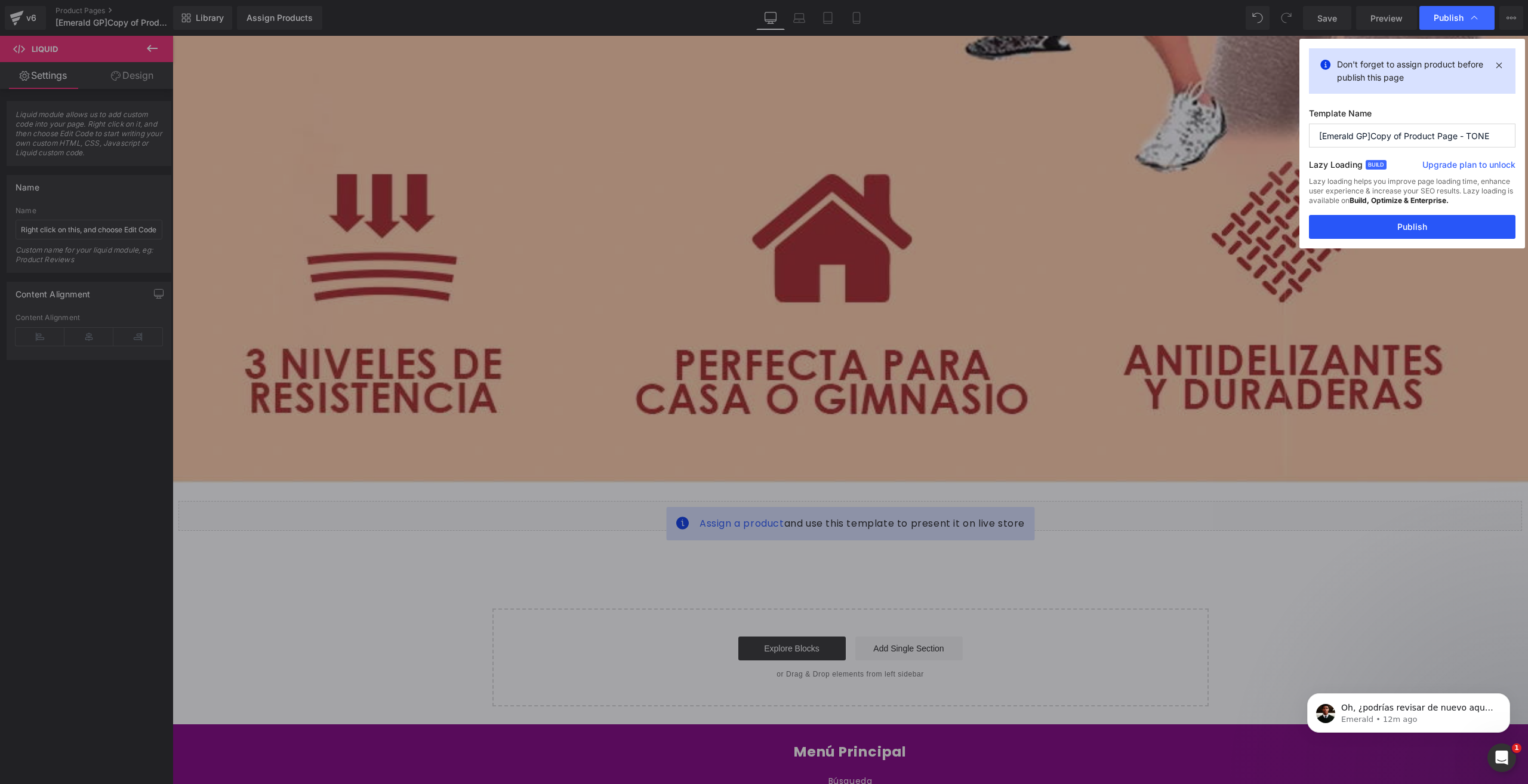
click at [1361, 221] on button "Publish" at bounding box center [1412, 227] width 207 height 24
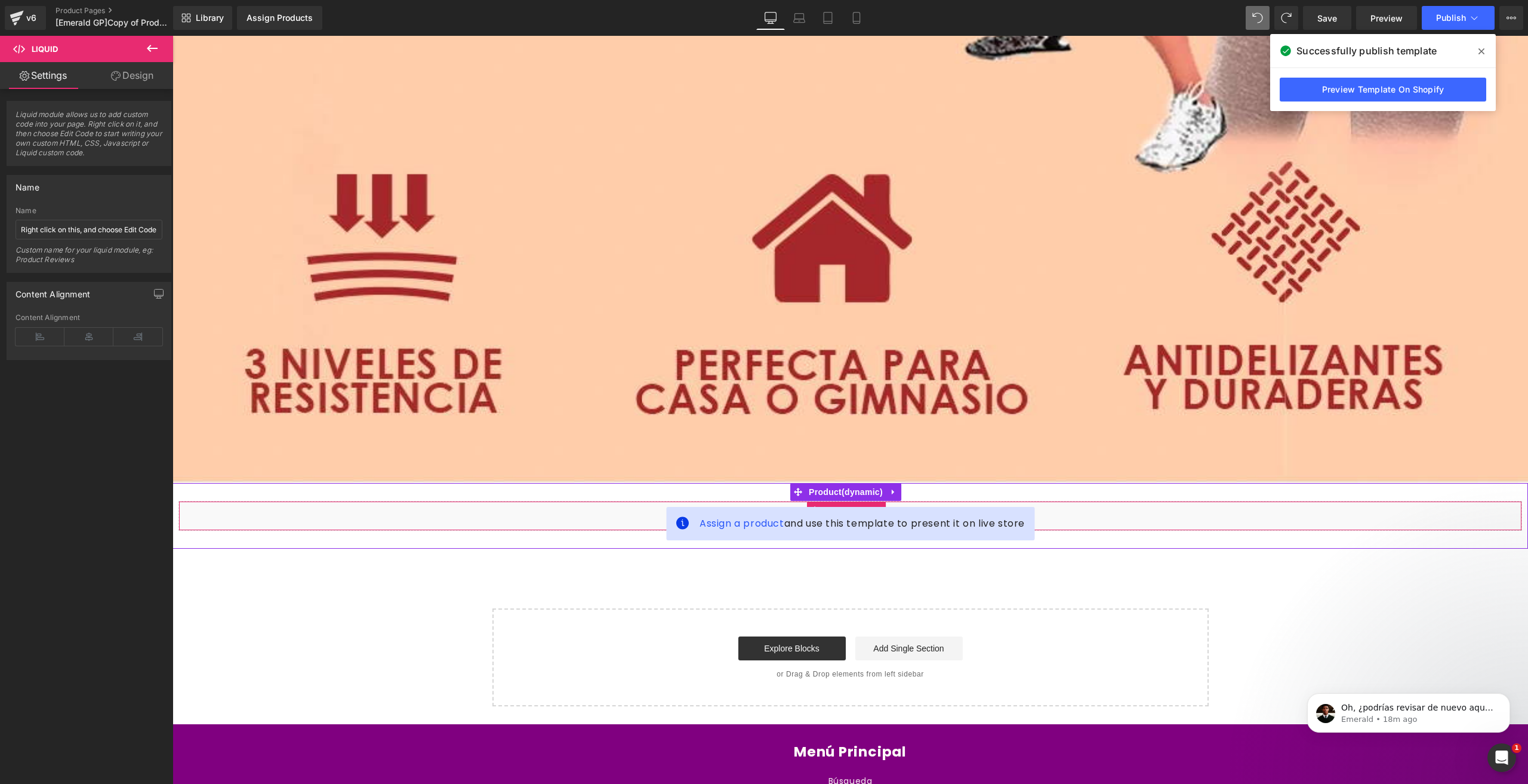
click at [597, 501] on div "Liquid" at bounding box center [850, 515] width 1344 height 30
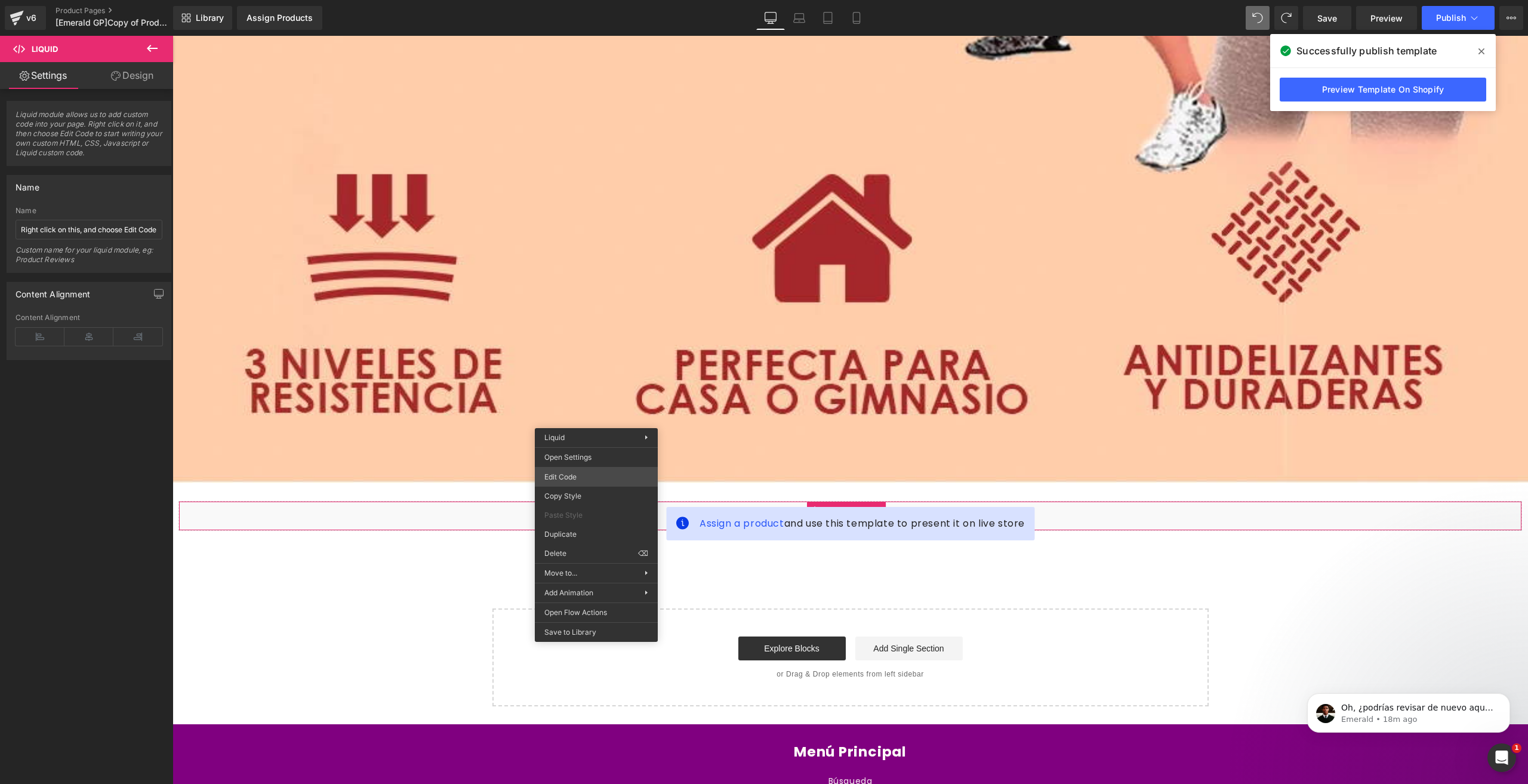
click at [617, 0] on div "Product You are previewing how the will restyle your page. You can not edit Ele…" at bounding box center [764, 0] width 1528 height 0
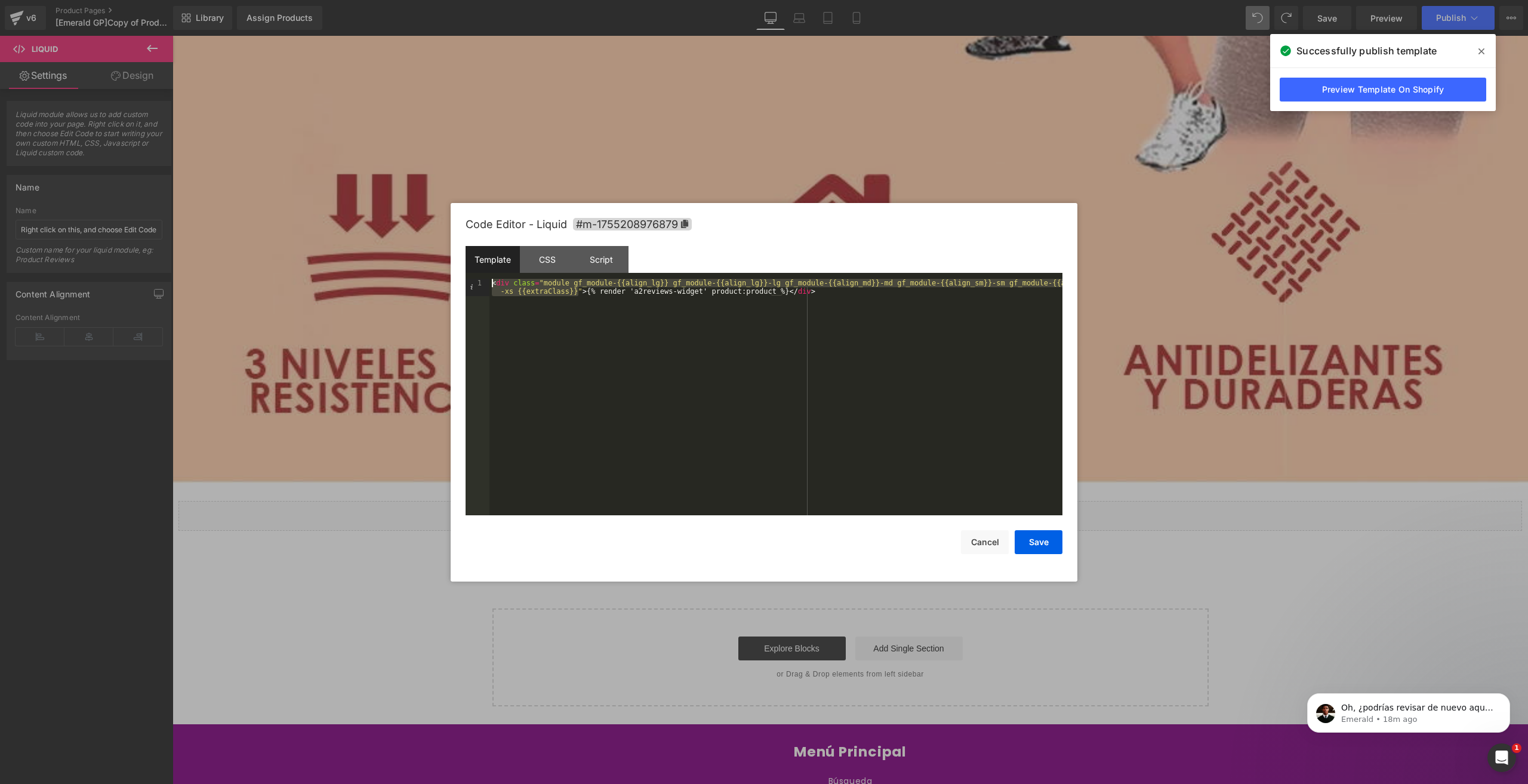
drag, startPoint x: 579, startPoint y: 291, endPoint x: 448, endPoint y: 264, distance: 133.8
click at [448, 264] on body "Product You are previewing how the will restyle your page. You can not edit Ele…" at bounding box center [764, 392] width 1528 height 784
drag, startPoint x: 740, startPoint y: 279, endPoint x: 662, endPoint y: 283, distance: 78.1
click at [659, 283] on div "{% render 'a2reviews-widget' product:product %} </ div >" at bounding box center [776, 405] width 573 height 254
drag, startPoint x: 678, startPoint y: 284, endPoint x: 739, endPoint y: 280, distance: 61.1
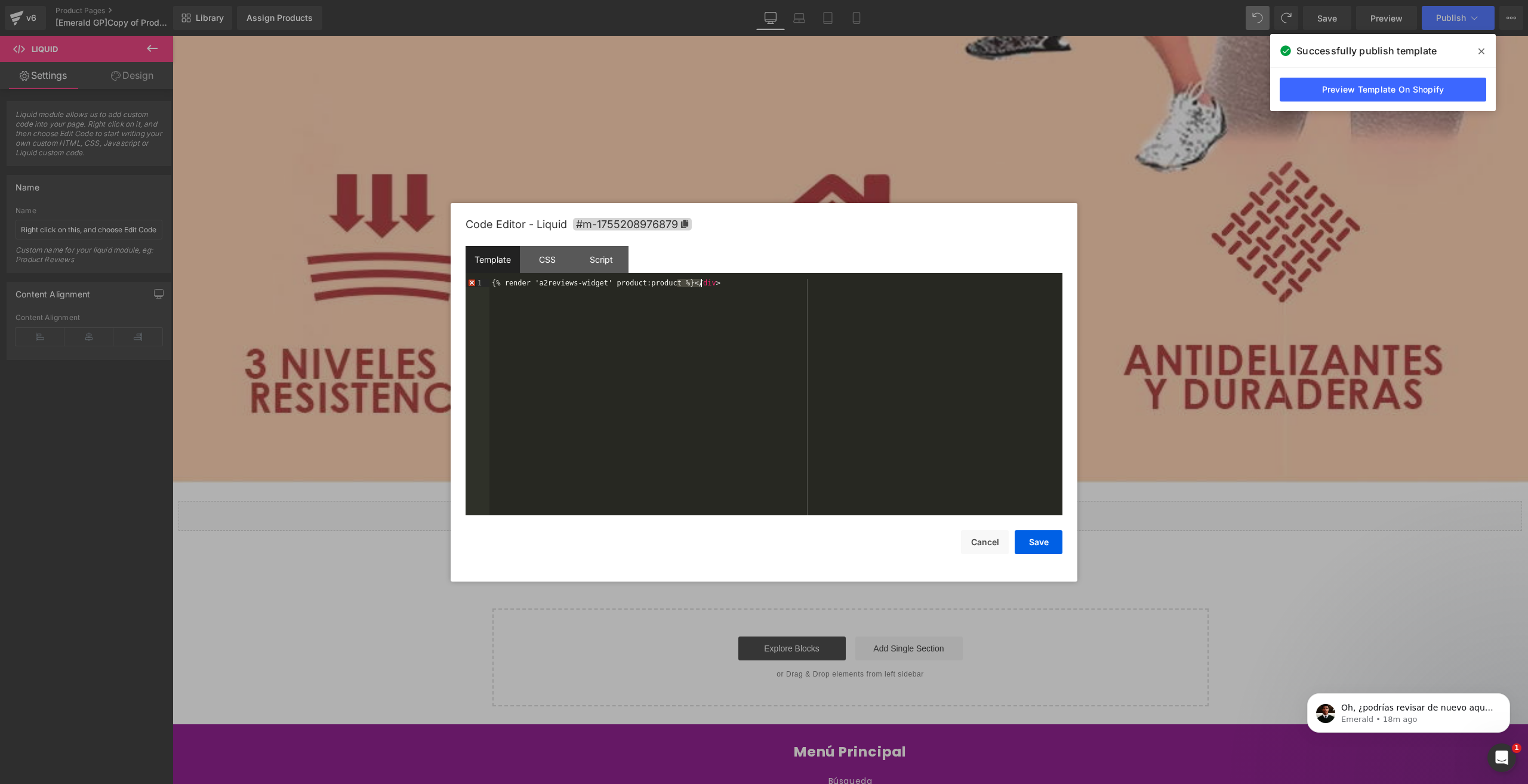
click at [739, 280] on div "{% render 'a2reviews-widget' product:product %} </ div >" at bounding box center [776, 405] width 573 height 254
click at [983, 543] on button "Cancel" at bounding box center [985, 542] width 47 height 24
click at [605, 0] on div "Product You are previewing how the will restyle your page. You can not edit Ele…" at bounding box center [764, 0] width 1528 height 0
drag, startPoint x: 994, startPoint y: 541, endPoint x: 1043, endPoint y: 531, distance: 50.0
click at [994, 541] on button "Cancel" at bounding box center [985, 542] width 47 height 24
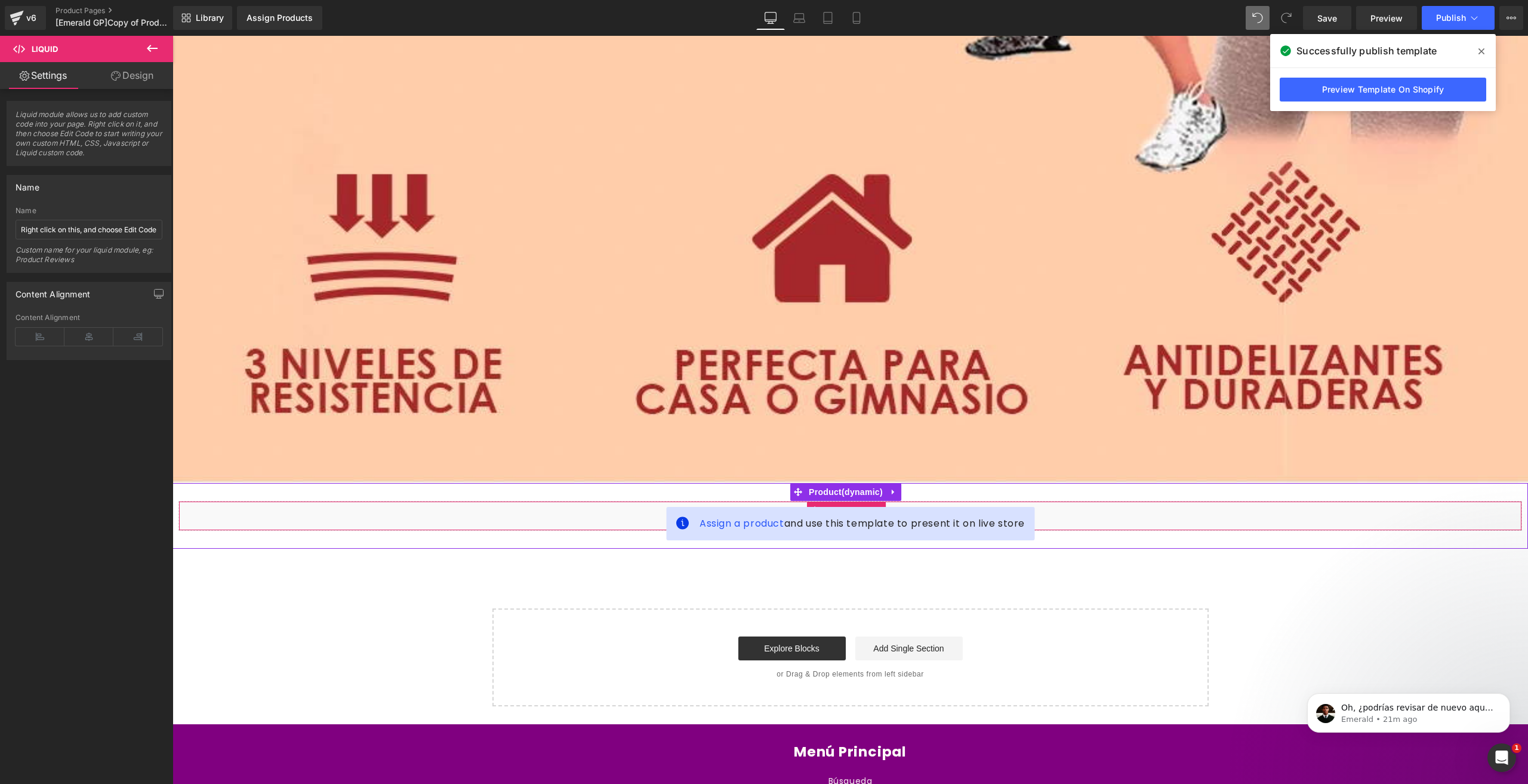
click at [598, 501] on div "Liquid" at bounding box center [850, 515] width 1344 height 30
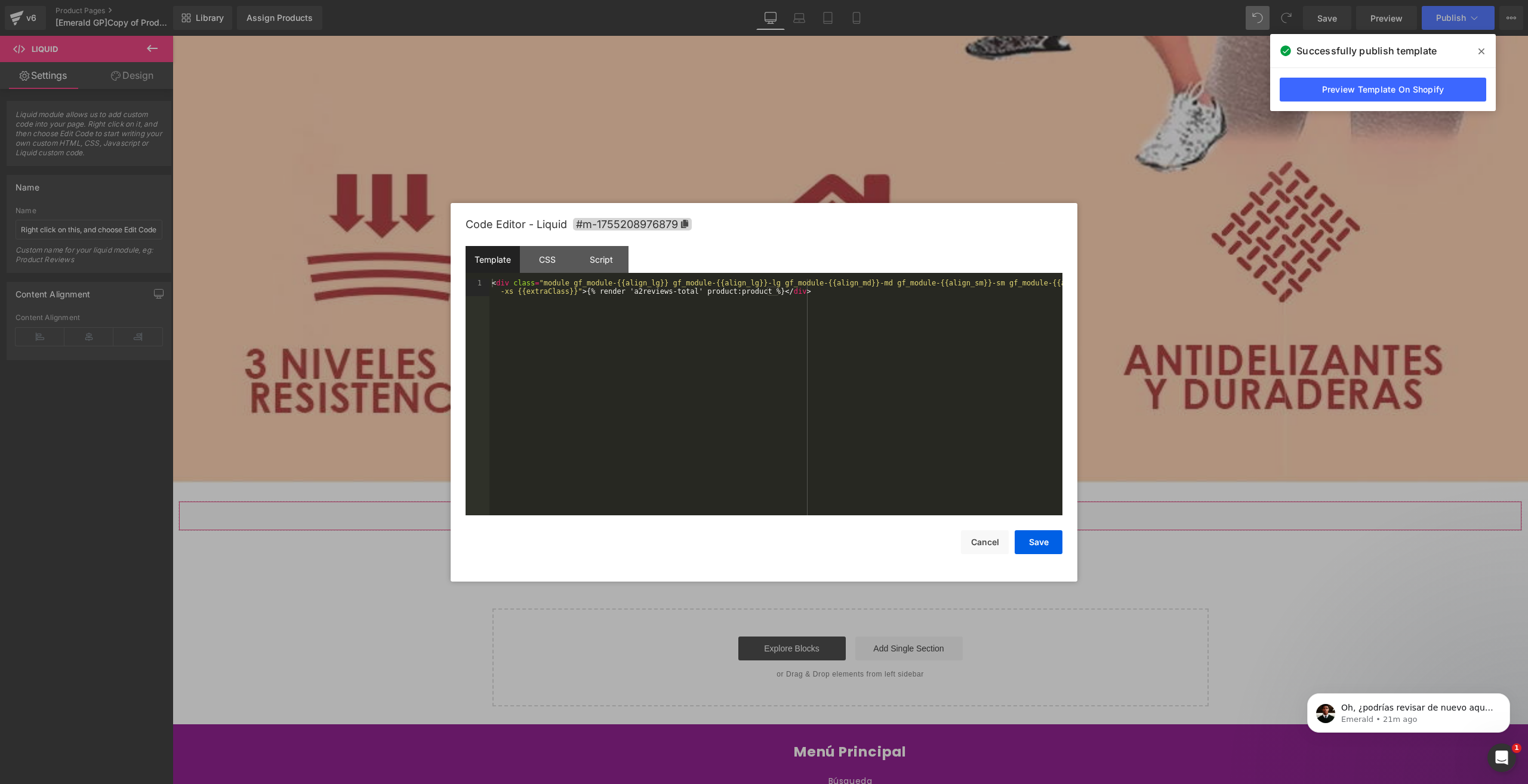
click at [605, 0] on div "Product You are previewing how the will restyle your page. You can not edit Ele…" at bounding box center [764, 0] width 1528 height 0
drag, startPoint x: 578, startPoint y: 290, endPoint x: 444, endPoint y: 272, distance: 135.2
click at [444, 272] on body "Product You are previewing how the will restyle your page. You can not edit Ele…" at bounding box center [764, 392] width 1528 height 784
drag, startPoint x: 712, startPoint y: 285, endPoint x: 671, endPoint y: 283, distance: 41.0
click at [671, 283] on div "{% render 'a2reviews-total' product:product %} </ div >" at bounding box center [776, 405] width 573 height 254
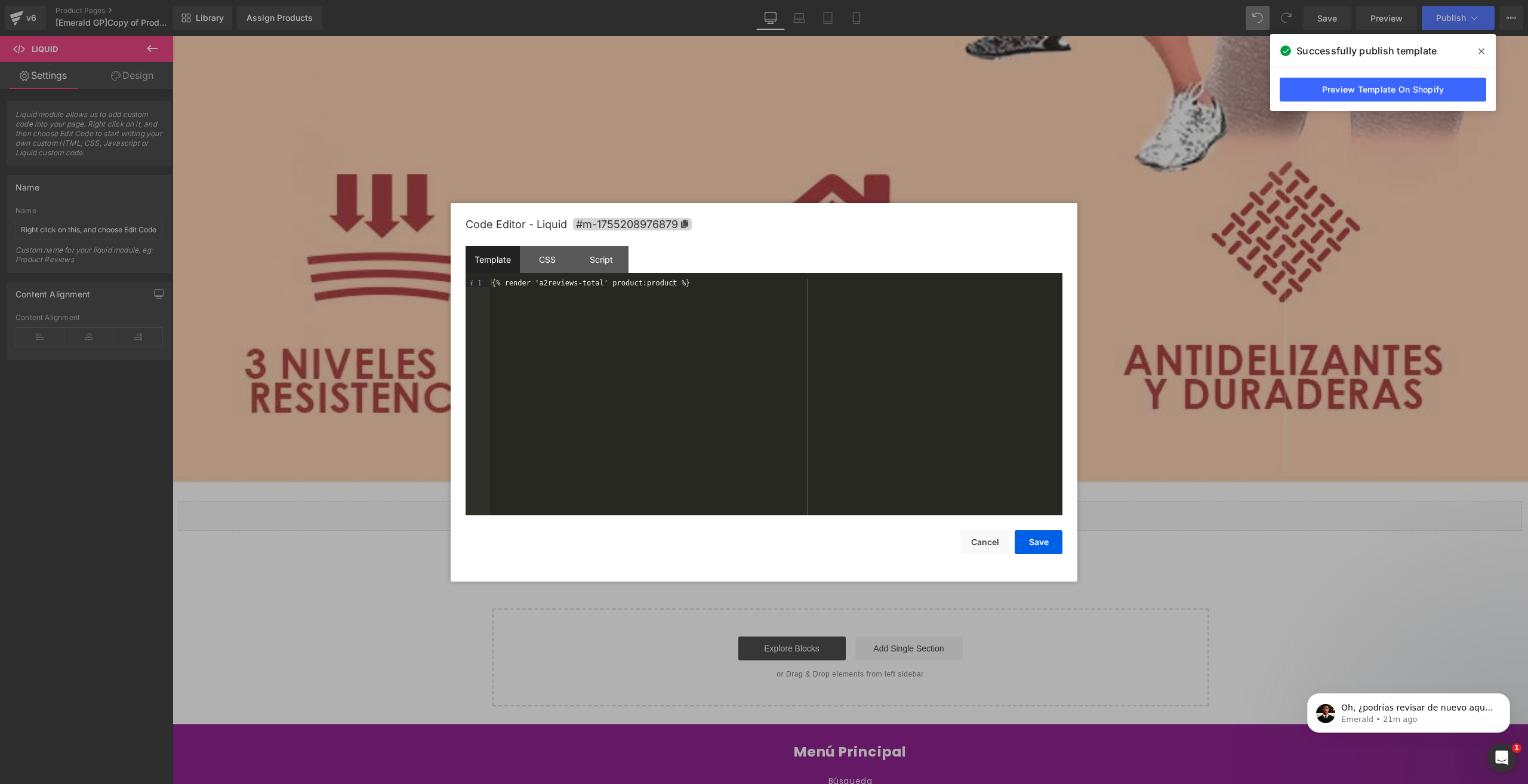
click at [1489, 50] on span at bounding box center [1482, 52] width 19 height 19
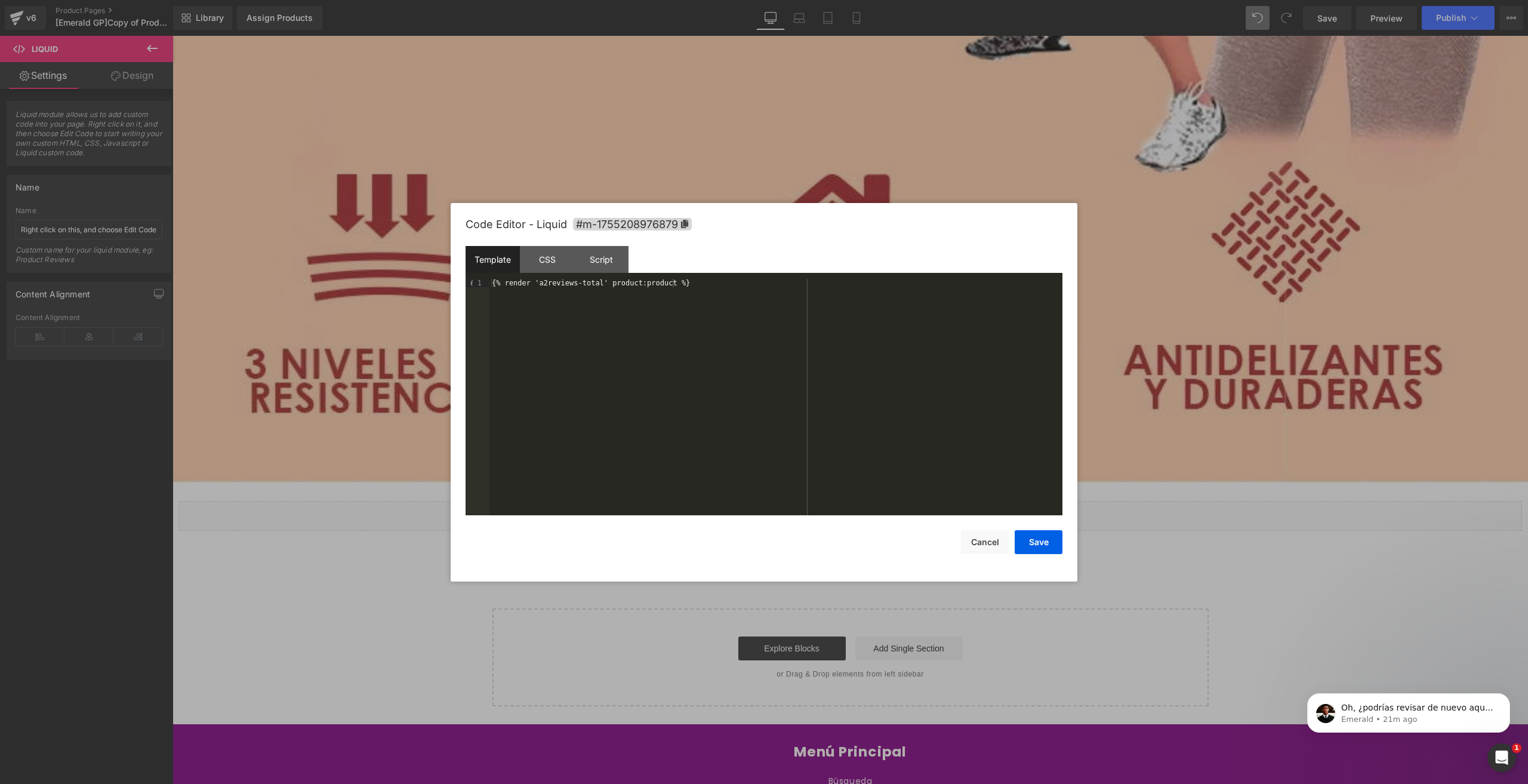
click at [1043, 555] on div "Code Editor - Liquid #m-1755208976879 Template CSS Script Data 1 {% render 'a2r…" at bounding box center [763, 392] width 597 height 378
click at [1040, 545] on button "Save" at bounding box center [1039, 542] width 47 height 24
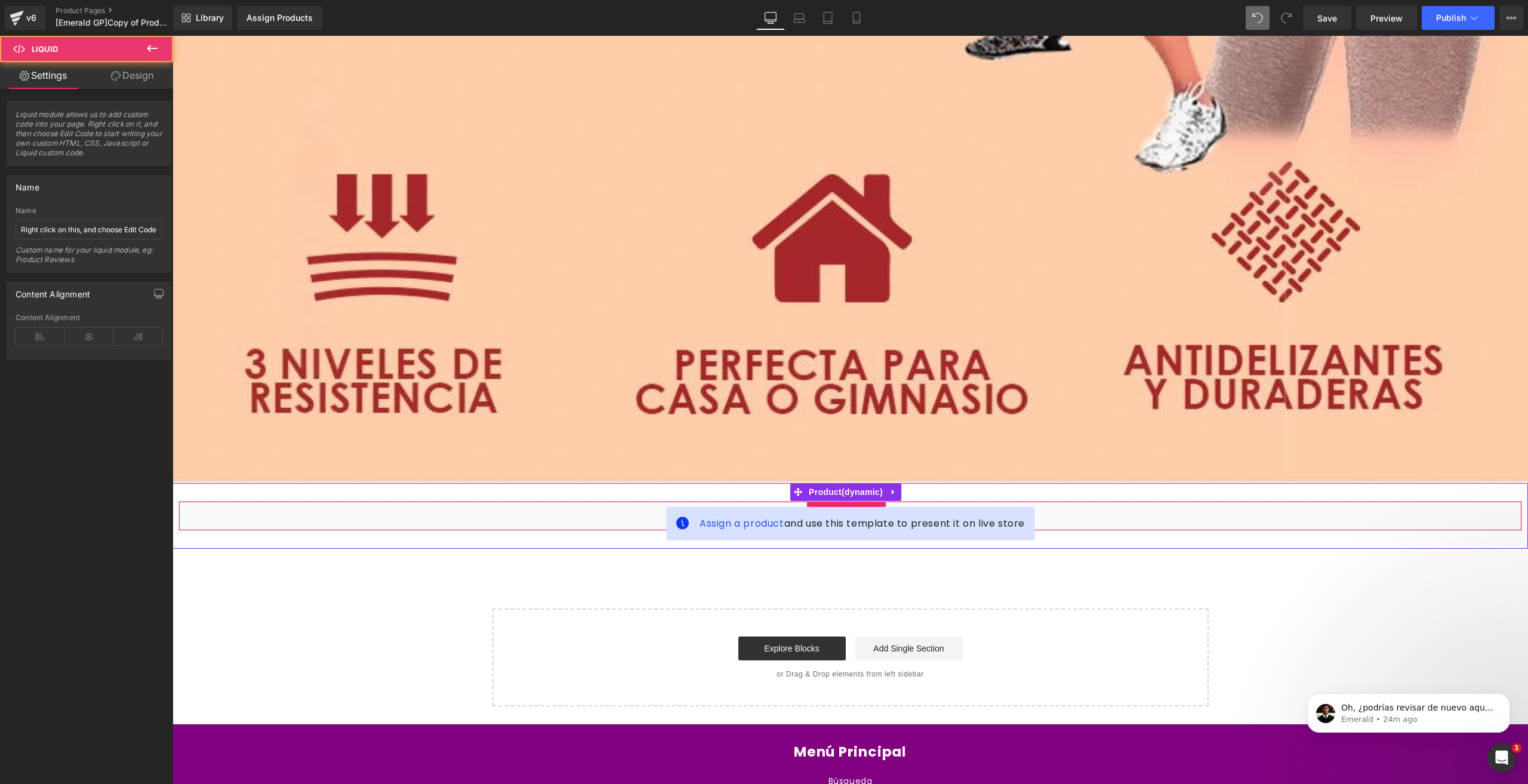
click at [582, 501] on div "Liquid" at bounding box center [850, 515] width 1344 height 30
